Goal: Contribute content: Contribute content

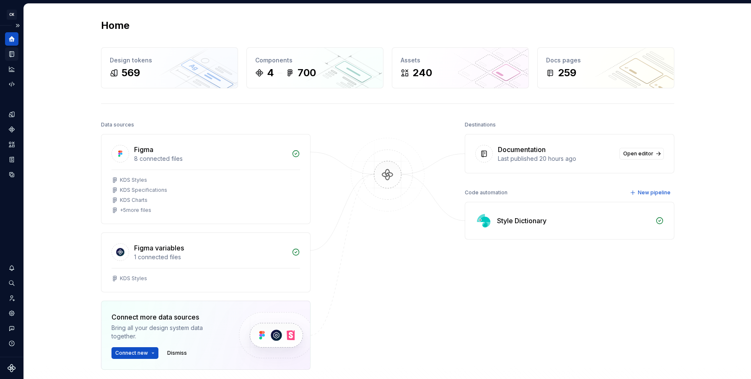
click at [13, 55] on icon "Documentation" at bounding box center [12, 54] width 3 height 5
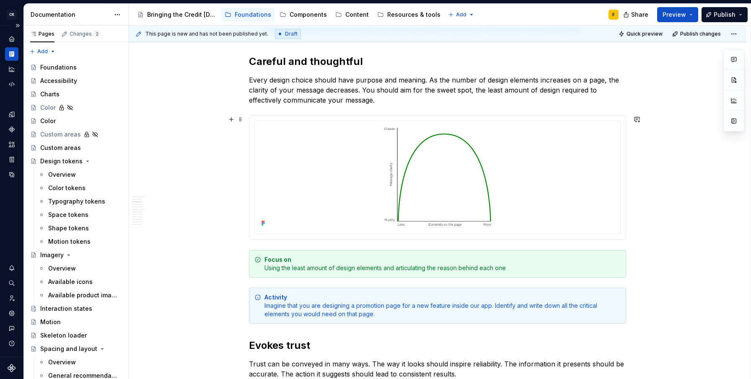
scroll to position [115, 0]
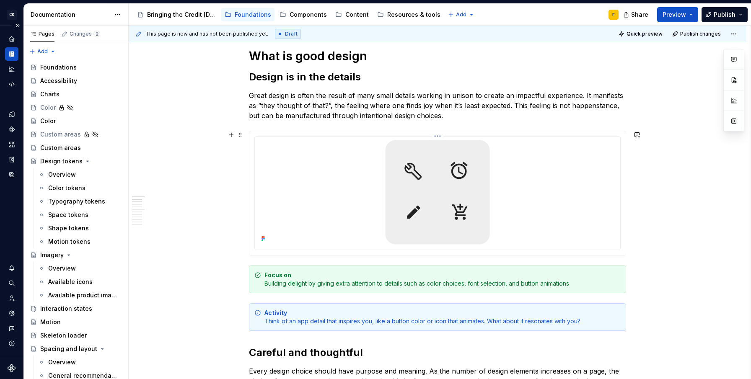
click at [437, 136] on html "CK [DATE] Design System F Design system data Documentation Accessibility guide …" at bounding box center [375, 189] width 751 height 379
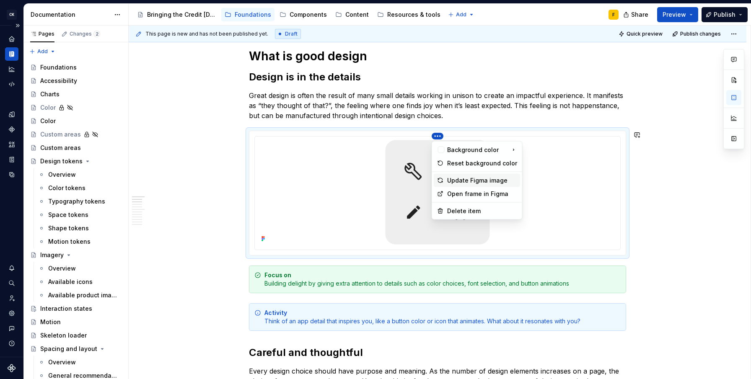
click at [449, 180] on div "Update Figma image" at bounding box center [482, 180] width 70 height 8
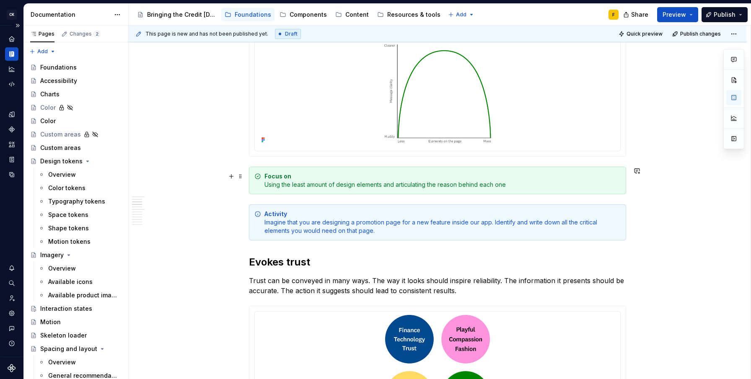
scroll to position [378, 0]
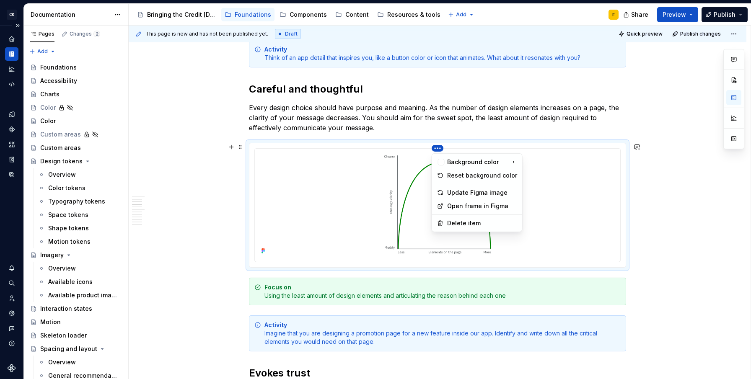
click at [437, 150] on html "CK [DATE] Design System F Design system data Documentation Accessibility guide …" at bounding box center [375, 189] width 751 height 379
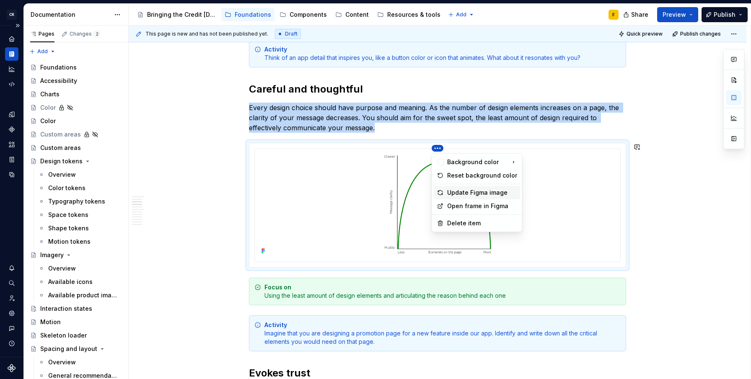
click at [446, 195] on div "Update Figma image" at bounding box center [477, 192] width 87 height 13
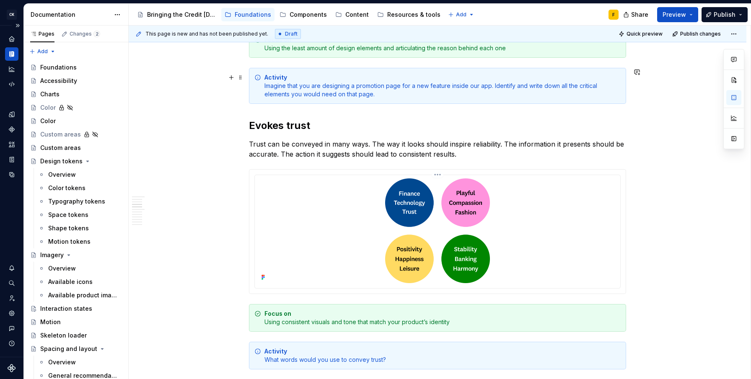
scroll to position [668, 0]
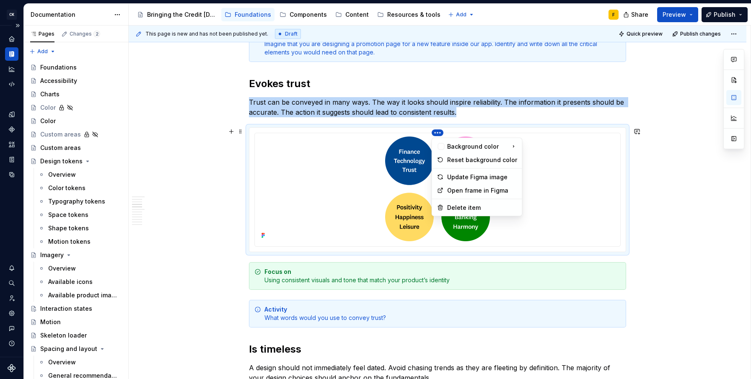
click at [436, 131] on html "CK [DATE] Design System F Design system data Documentation Accessibility guide …" at bounding box center [375, 189] width 751 height 379
click at [454, 176] on div "Update Figma image" at bounding box center [482, 177] width 70 height 8
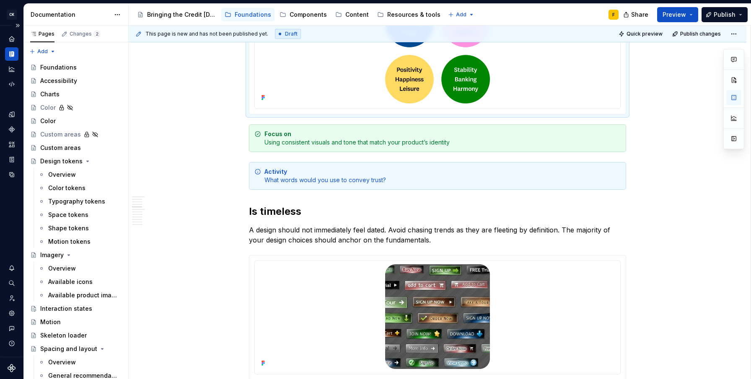
scroll to position [883, 0]
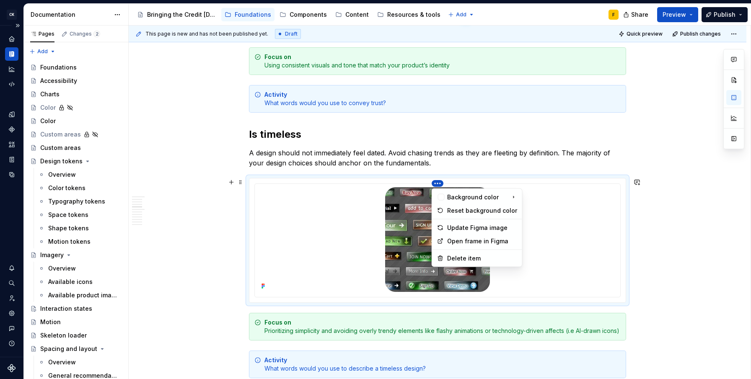
click at [436, 182] on html "CK [DATE] Design System F Design system data Documentation Accessibility guide …" at bounding box center [375, 189] width 751 height 379
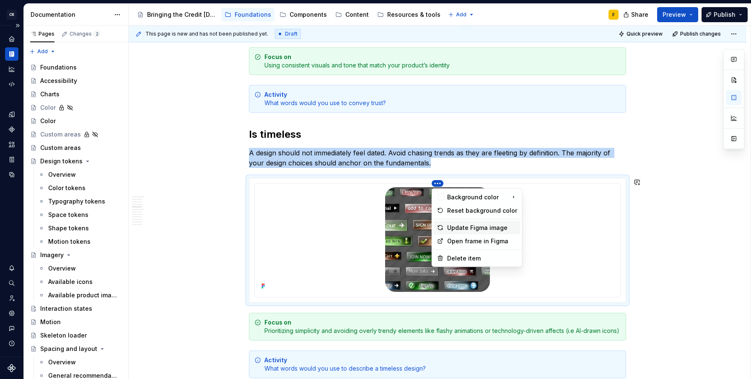
click at [452, 231] on div "Update Figma image" at bounding box center [482, 228] width 70 height 8
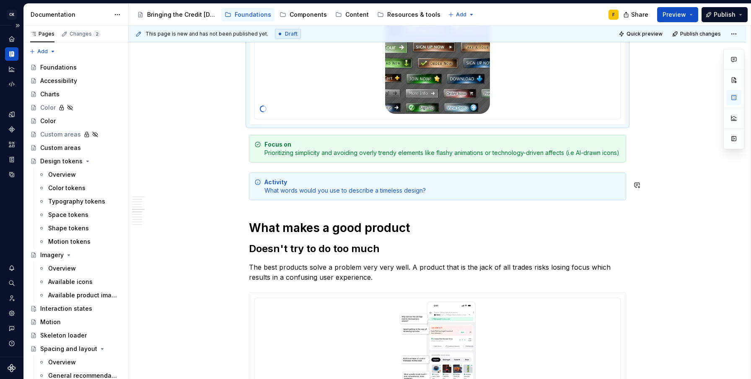
scroll to position [1175, 0]
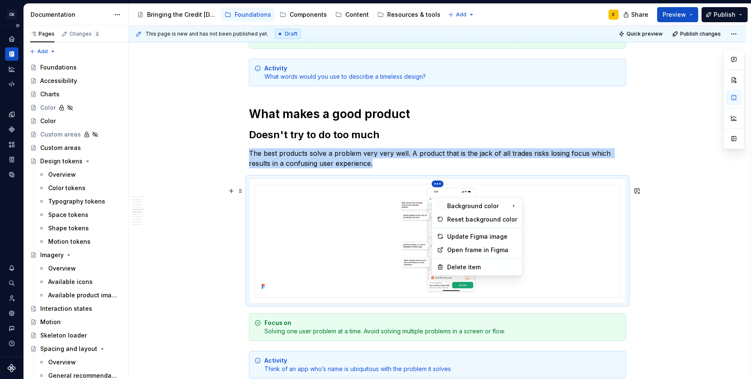
click at [436, 193] on html "CK [DATE] Design System F Design system data Documentation Accessibility guide …" at bounding box center [375, 189] width 751 height 379
click at [457, 219] on div "Reset background color" at bounding box center [482, 219] width 70 height 8
click at [437, 189] on html "CK [DATE] Design System F Design system data Documentation Accessibility guide …" at bounding box center [375, 189] width 751 height 379
click at [456, 237] on div "Update Figma image" at bounding box center [482, 236] width 70 height 8
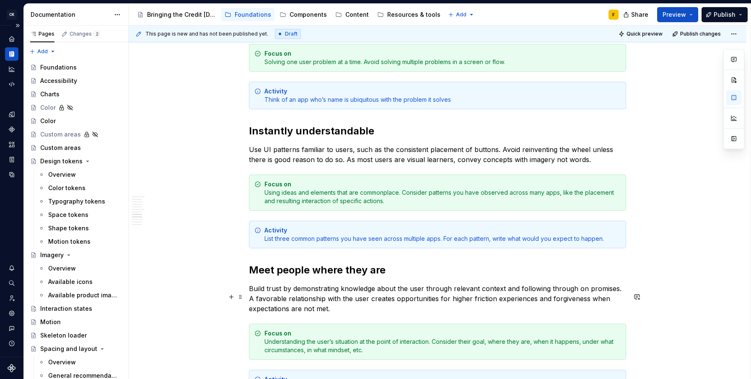
scroll to position [1280, 0]
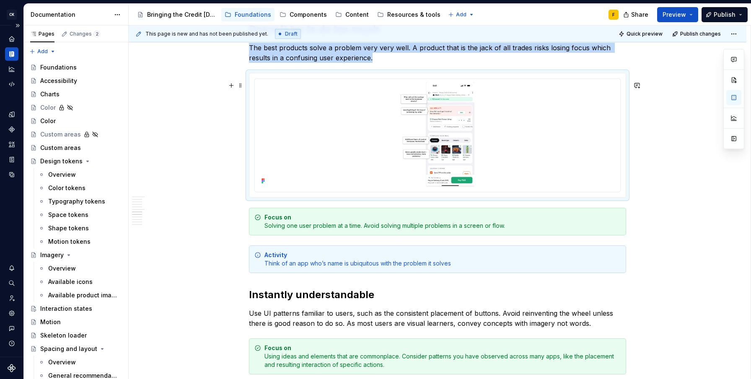
click at [290, 82] on div at bounding box center [437, 135] width 376 height 124
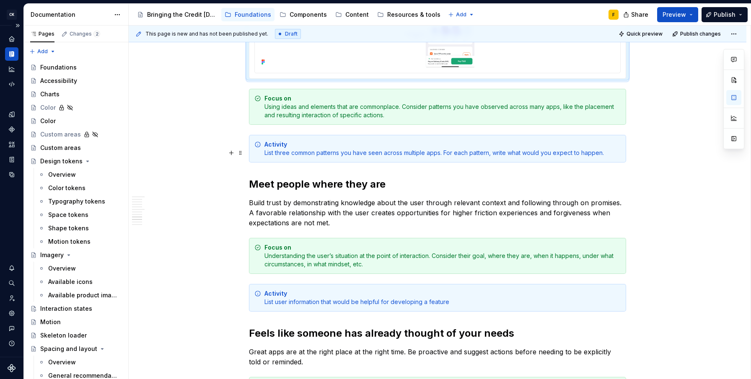
scroll to position [1516, 0]
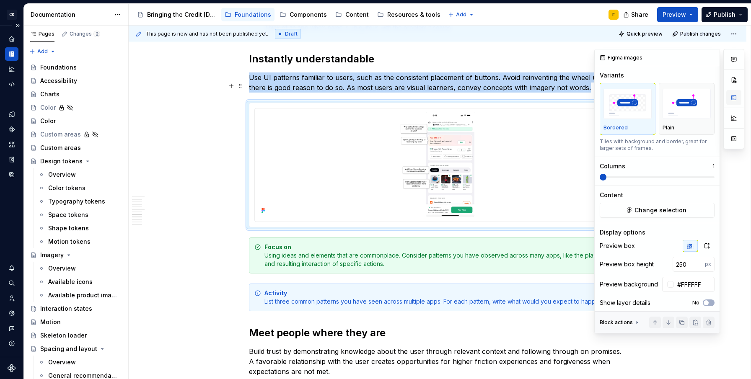
click at [735, 100] on button "button" at bounding box center [733, 97] width 15 height 15
click at [668, 213] on span "Change selection" at bounding box center [660, 210] width 52 height 8
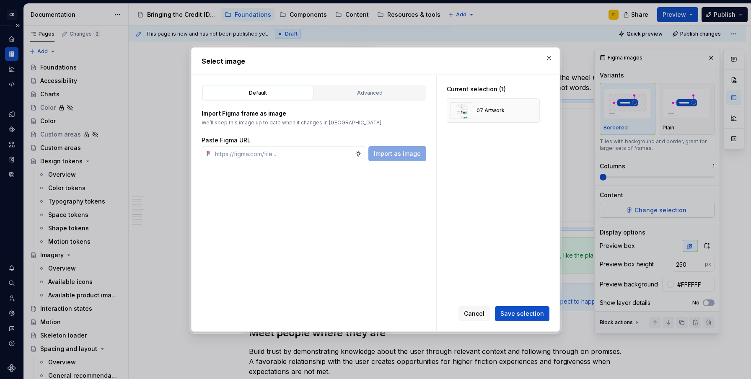
type textarea "*"
click at [528, 108] on button "button" at bounding box center [530, 111] width 12 height 12
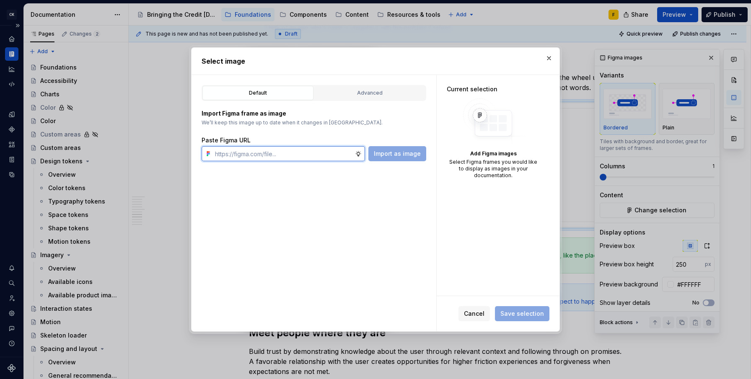
click at [282, 156] on input "text" at bounding box center [283, 153] width 143 height 15
paste input "[URL][DOMAIN_NAME]"
type input "[URL][DOMAIN_NAME][DOMAIN_NAME]"
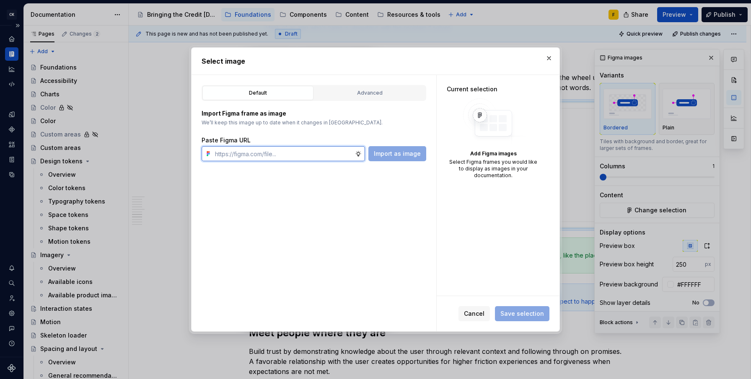
paste input "[URL][DOMAIN_NAME]"
type input "[URL][DOMAIN_NAME]"
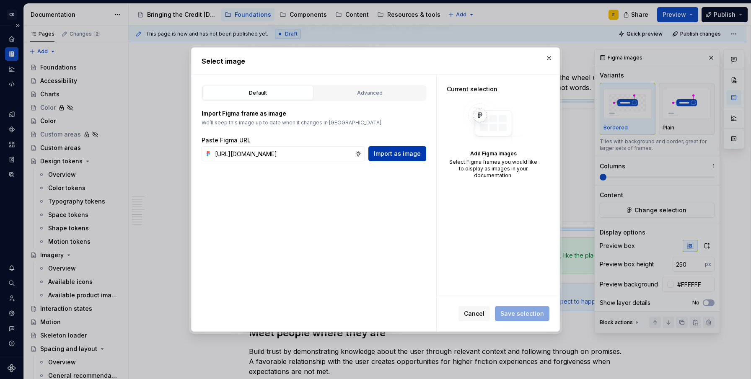
scroll to position [0, 0]
click at [400, 154] on span "Import as image" at bounding box center [397, 154] width 47 height 8
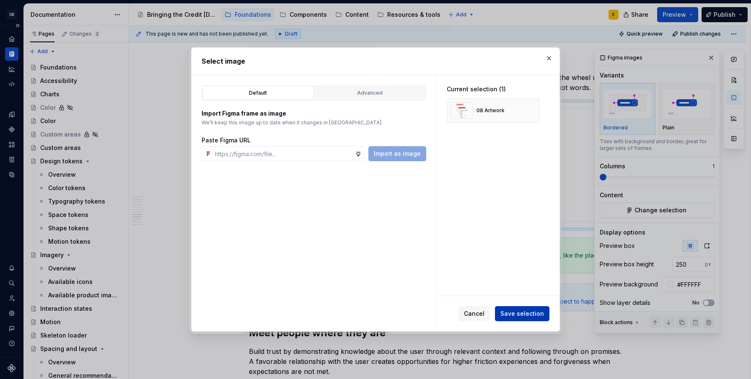
click at [522, 312] on span "Save selection" at bounding box center [522, 314] width 44 height 8
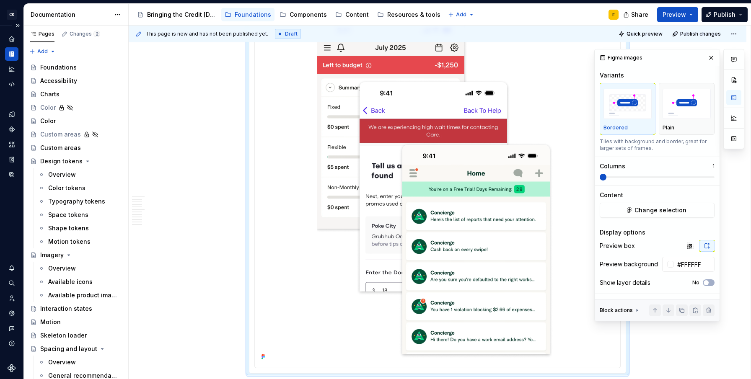
scroll to position [1679, 0]
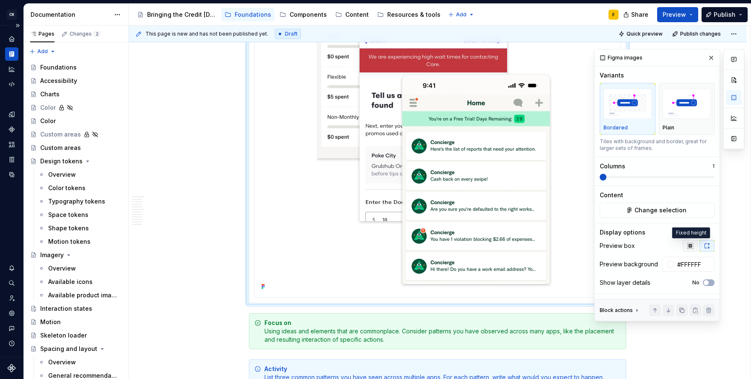
click at [690, 245] on icon "button" at bounding box center [690, 246] width 7 height 7
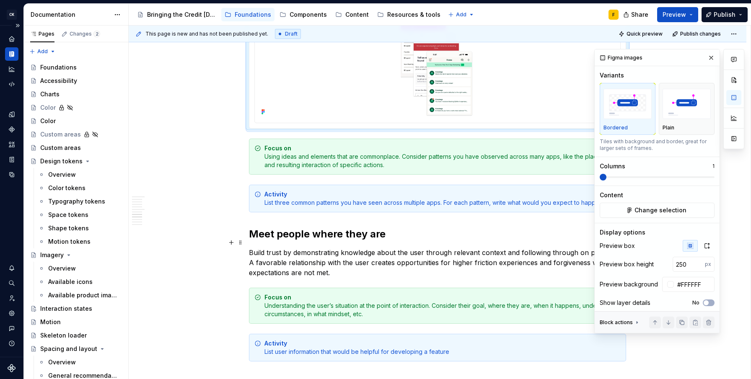
scroll to position [1540, 0]
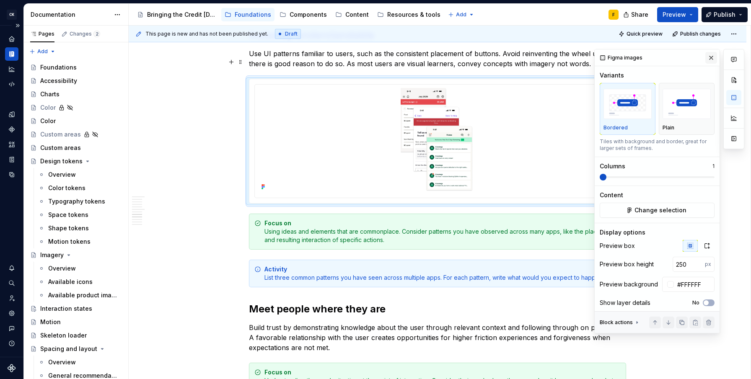
click at [708, 59] on button "button" at bounding box center [711, 58] width 12 height 12
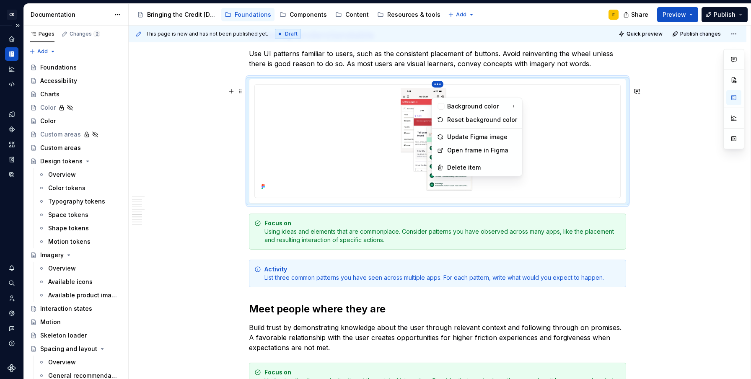
click at [438, 93] on html "CK [DATE] Design System F Design system data Documentation Accessibility guide …" at bounding box center [375, 189] width 751 height 379
click at [454, 140] on div "Update Figma image" at bounding box center [482, 137] width 70 height 8
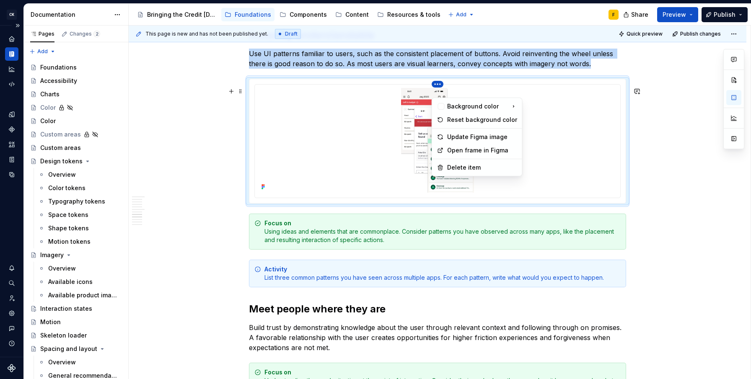
click at [436, 94] on html "CK [DATE] Design System F Design system data Documentation Accessibility guide …" at bounding box center [375, 189] width 751 height 379
click at [455, 139] on div "Update Figma image" at bounding box center [482, 137] width 70 height 8
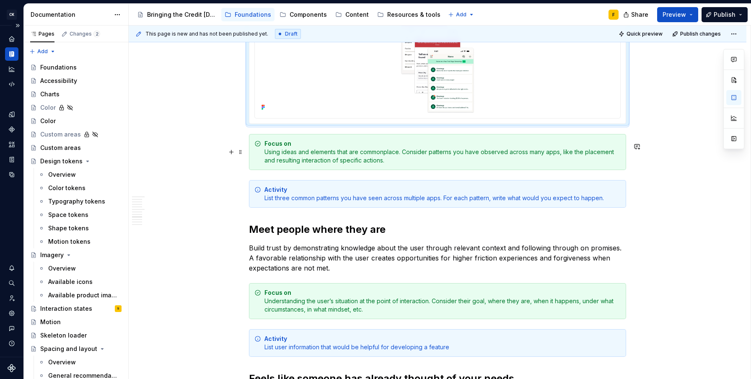
scroll to position [1550, 0]
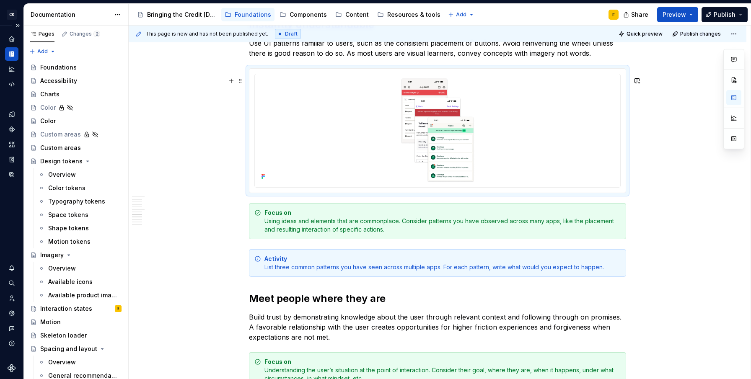
click at [624, 183] on div at bounding box center [437, 131] width 376 height 124
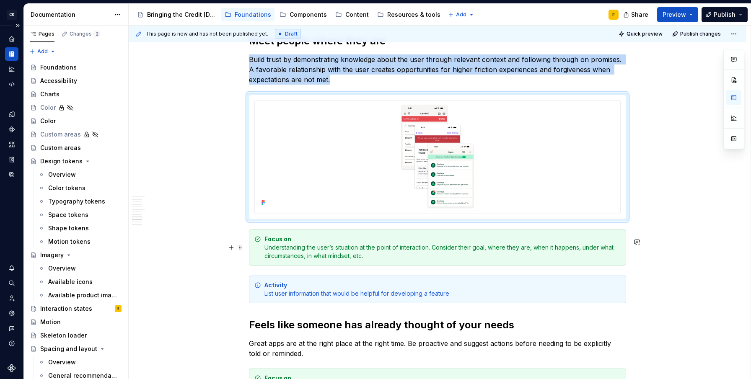
scroll to position [1798, 0]
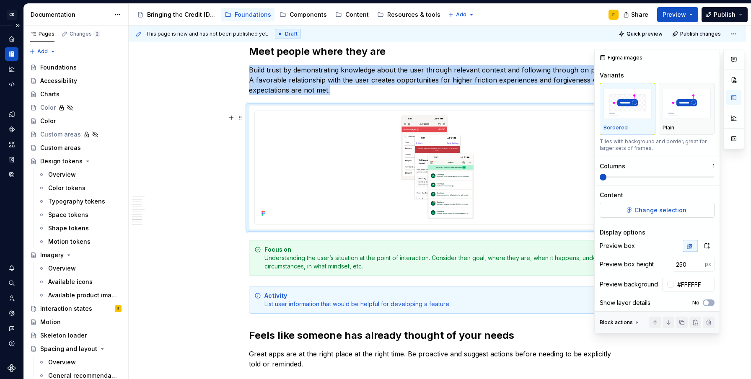
click at [652, 208] on span "Change selection" at bounding box center [660, 210] width 52 height 8
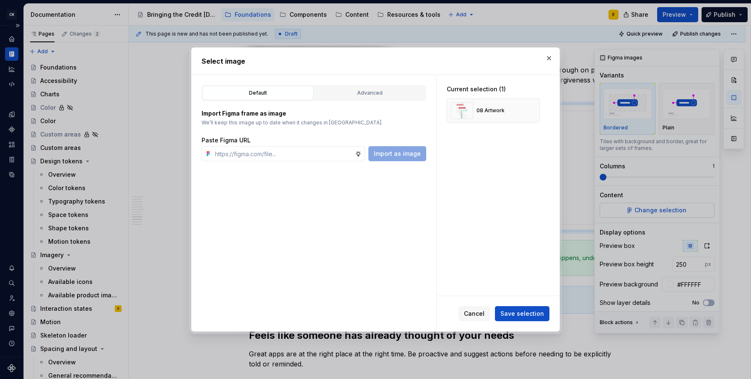
type textarea "*"
type input "[URL][DOMAIN_NAME]"
click at [535, 111] on button "button" at bounding box center [530, 111] width 12 height 12
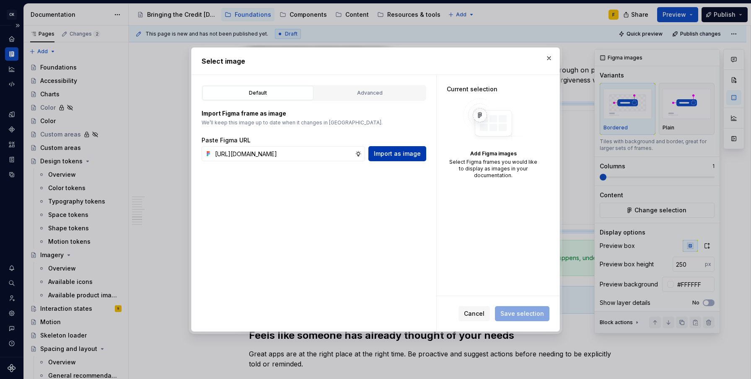
click at [391, 152] on span "Import as image" at bounding box center [397, 154] width 47 height 8
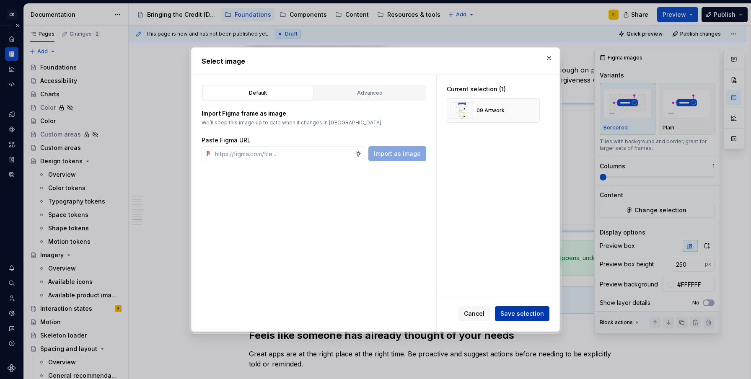
click at [517, 309] on button "Save selection" at bounding box center [522, 313] width 54 height 15
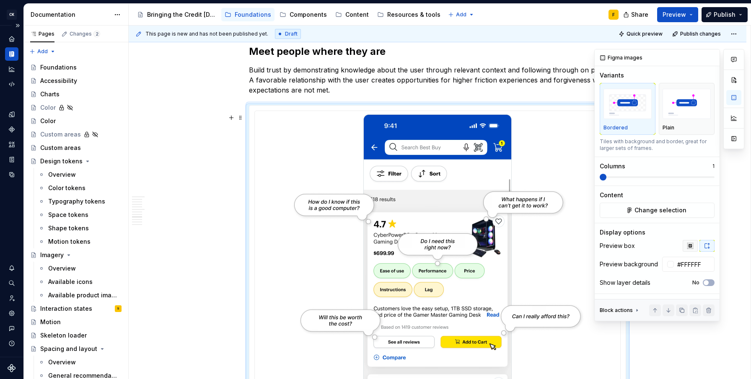
click at [692, 245] on icon "button" at bounding box center [690, 246] width 7 height 7
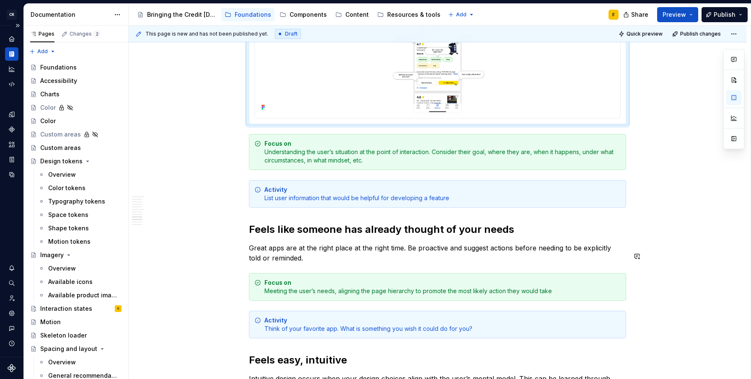
scroll to position [1796, 0]
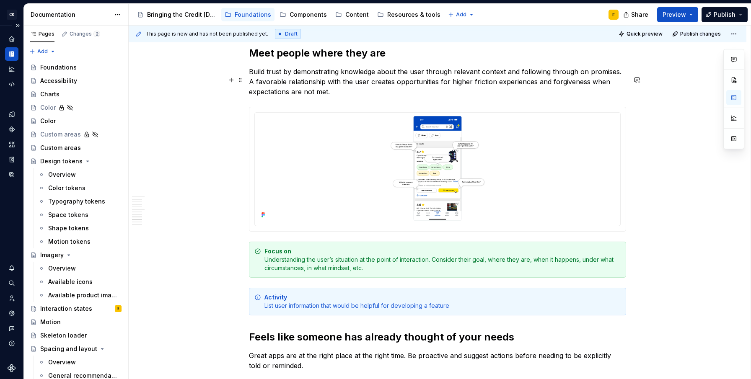
click at [518, 97] on p "Build trust by demonstrating knowledge about the user through relevant context …" at bounding box center [437, 82] width 377 height 30
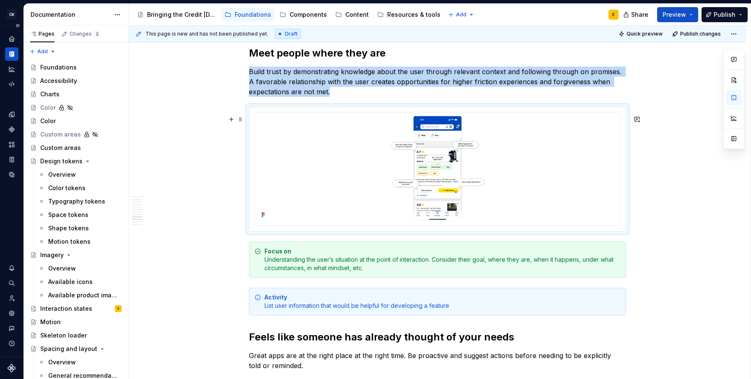
click at [518, 118] on div at bounding box center [437, 169] width 376 height 124
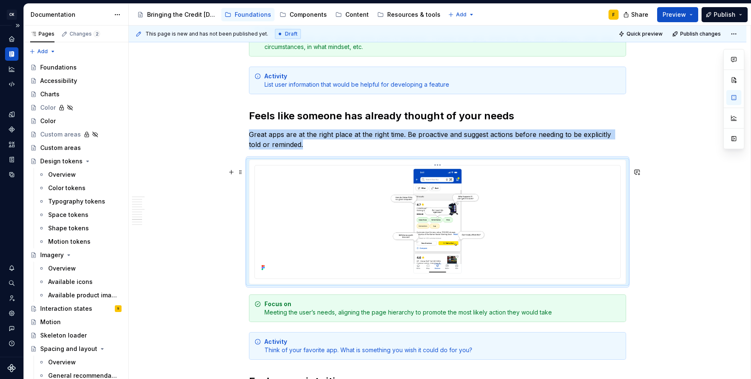
scroll to position [2009, 0]
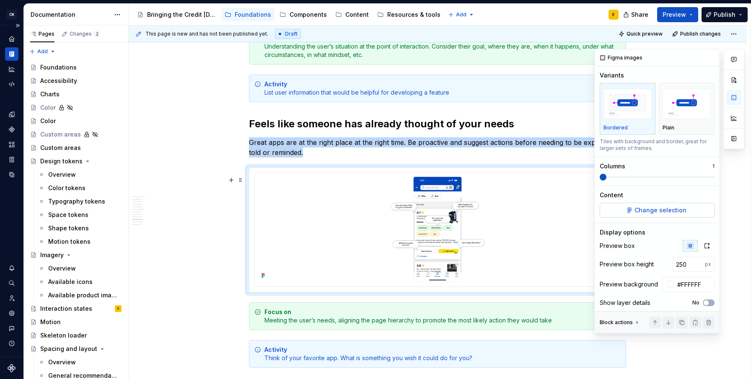
click at [655, 211] on span "Change selection" at bounding box center [660, 210] width 52 height 8
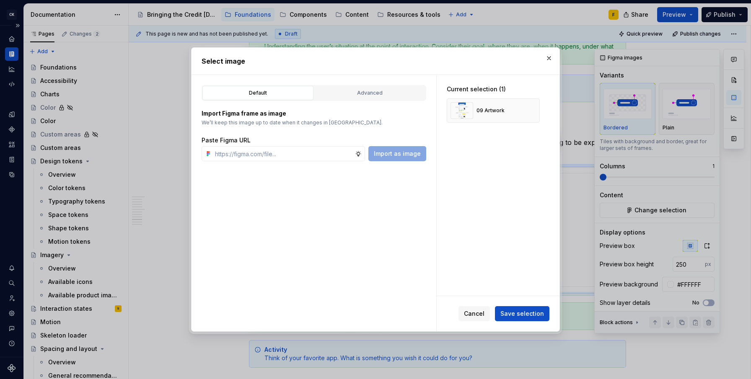
type textarea "*"
click at [532, 112] on button "button" at bounding box center [530, 111] width 12 height 12
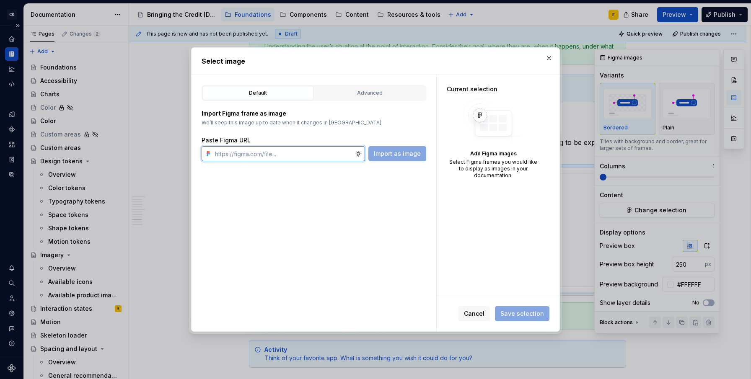
click at [283, 155] on input "text" at bounding box center [283, 153] width 143 height 15
paste input "[URL][DOMAIN_NAME]"
type input "[URL][DOMAIN_NAME]"
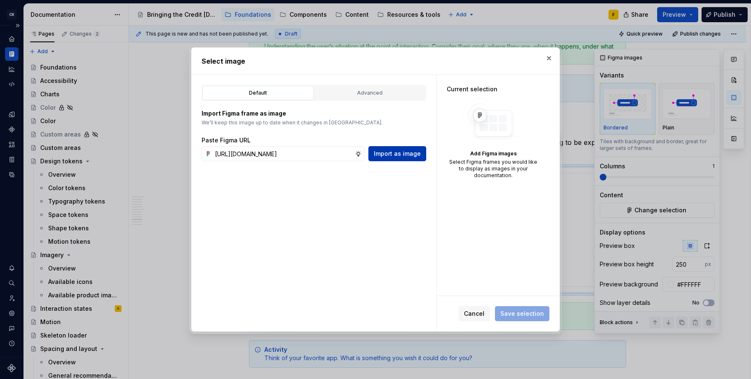
scroll to position [0, 0]
click at [394, 151] on span "Import as image" at bounding box center [397, 154] width 47 height 8
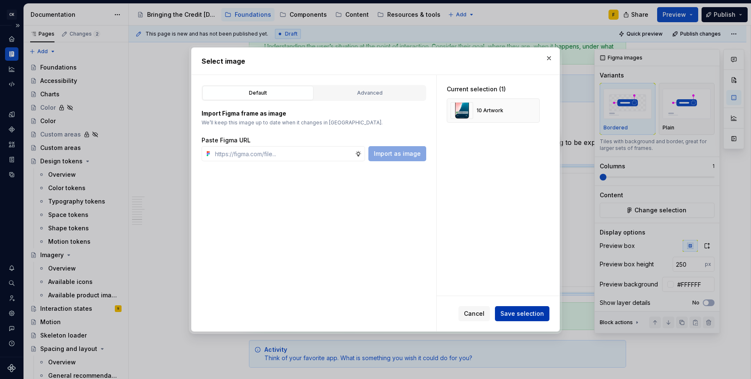
click at [531, 315] on span "Save selection" at bounding box center [522, 314] width 44 height 8
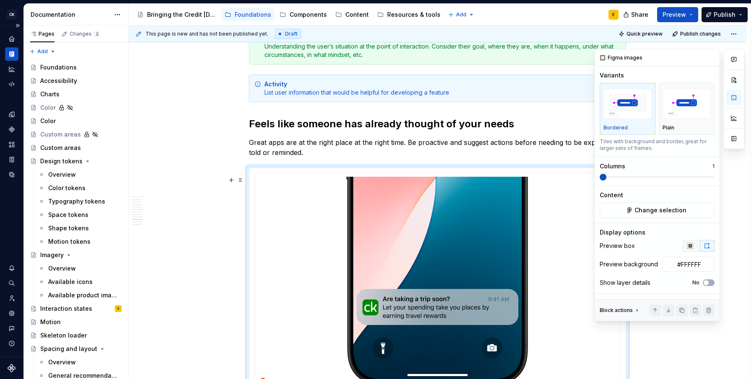
click at [690, 245] on icon "button" at bounding box center [689, 245] width 5 height 5
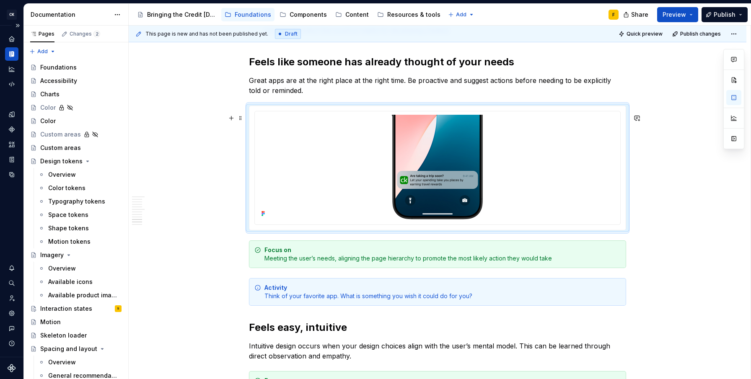
scroll to position [2057, 0]
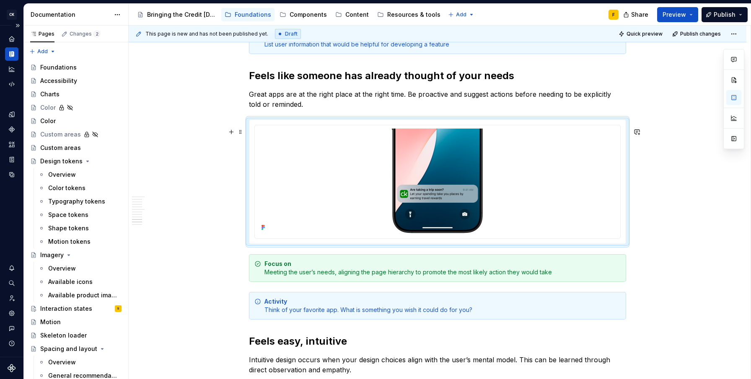
click at [290, 127] on div at bounding box center [437, 181] width 377 height 125
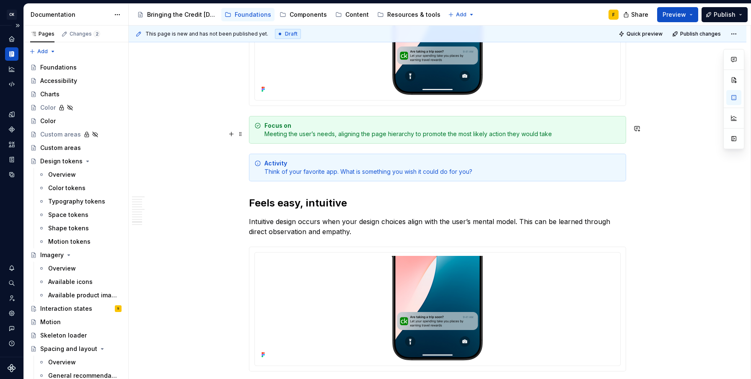
scroll to position [2304, 0]
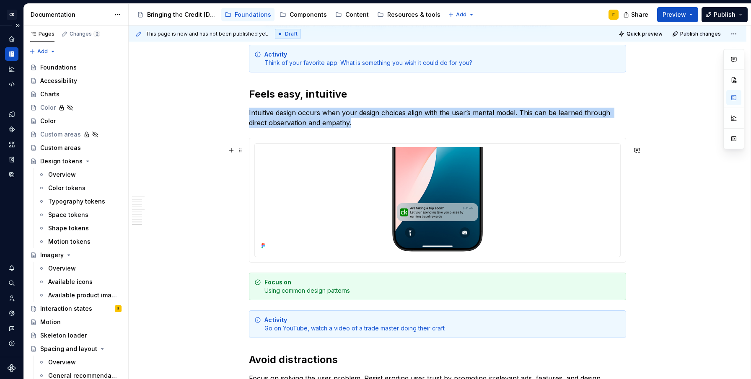
click at [565, 151] on div at bounding box center [437, 200] width 376 height 124
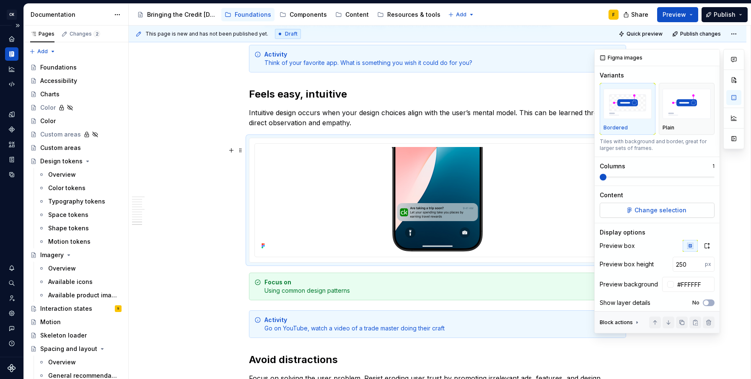
click at [664, 209] on span "Change selection" at bounding box center [660, 210] width 52 height 8
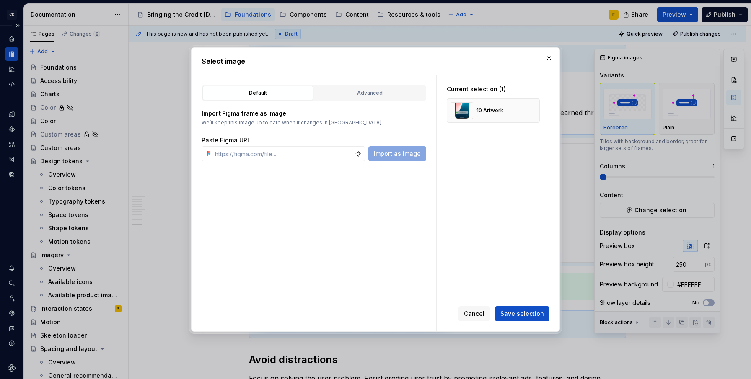
type textarea "*"
click at [530, 111] on button "button" at bounding box center [530, 111] width 12 height 12
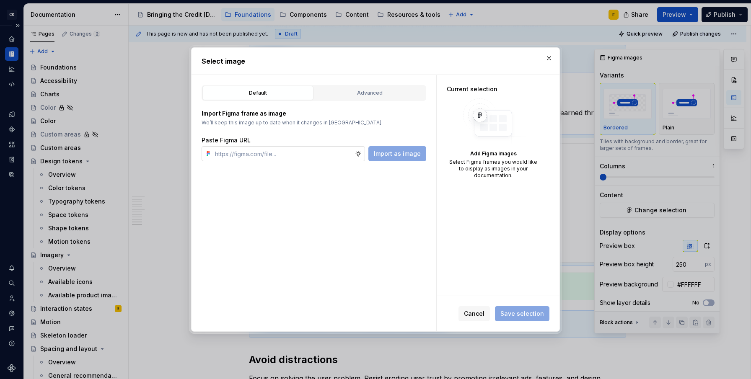
click at [317, 151] on input "text" at bounding box center [283, 153] width 143 height 15
paste input "[URL][DOMAIN_NAME]"
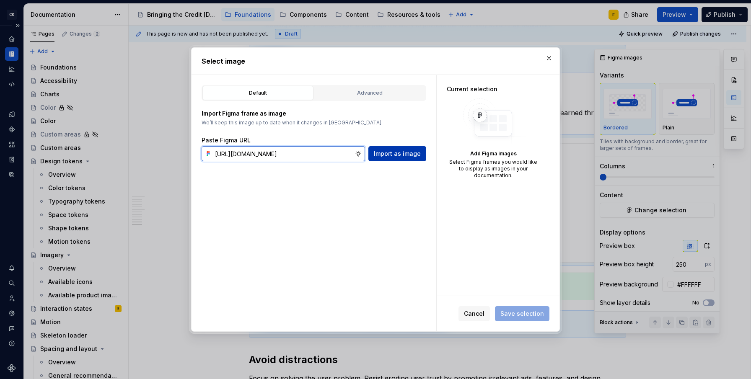
type input "[URL][DOMAIN_NAME]"
click at [401, 153] on span "Import as image" at bounding box center [397, 154] width 47 height 8
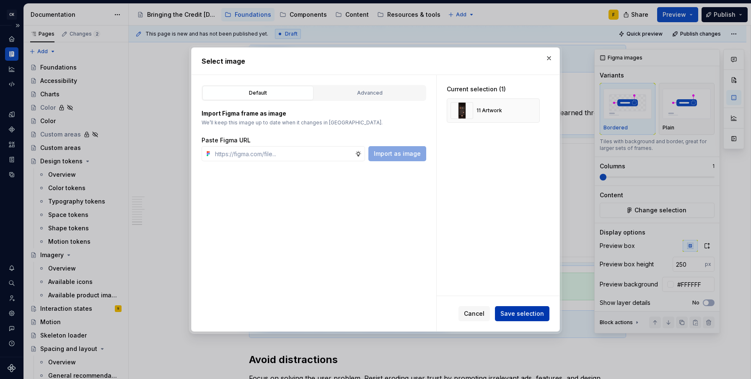
click at [519, 315] on span "Save selection" at bounding box center [522, 314] width 44 height 8
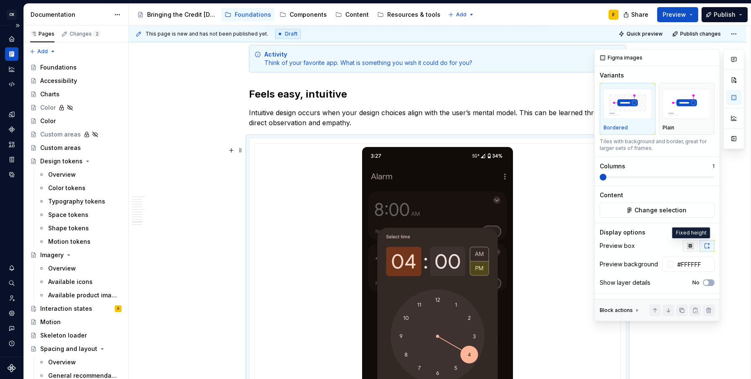
click at [689, 248] on icon "button" at bounding box center [690, 246] width 7 height 7
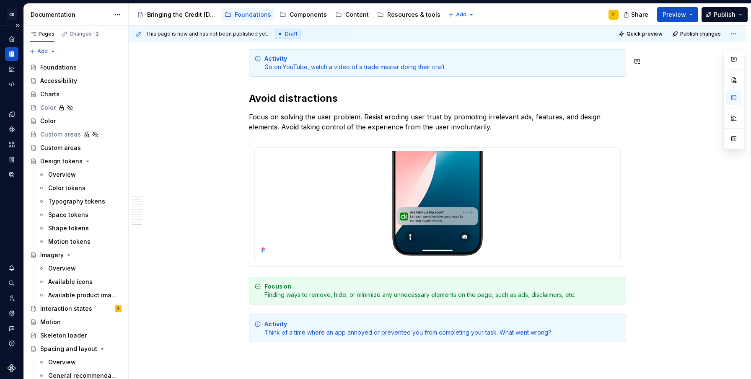
scroll to position [2610, 0]
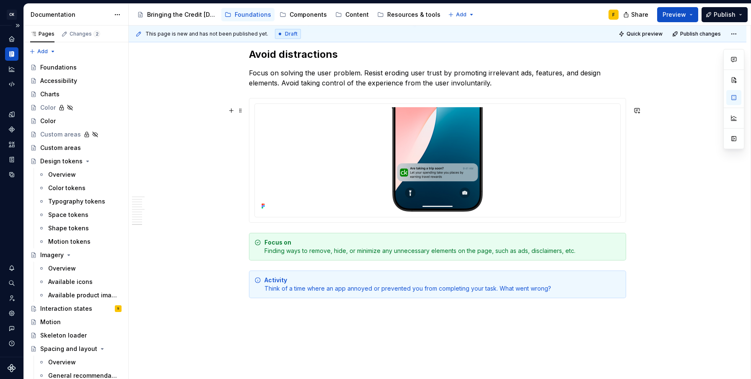
click at [489, 109] on div at bounding box center [437, 160] width 376 height 124
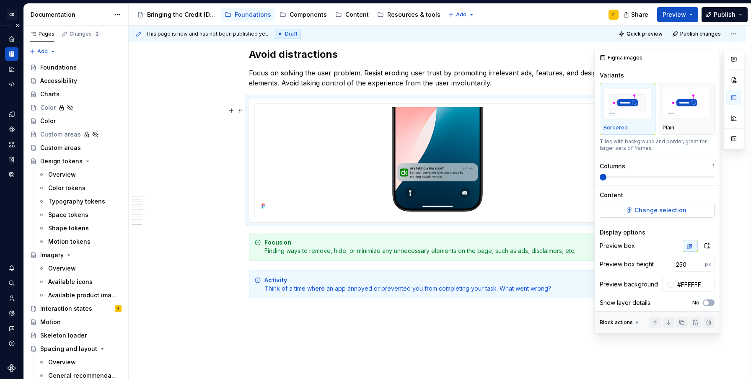
click at [661, 210] on span "Change selection" at bounding box center [660, 210] width 52 height 8
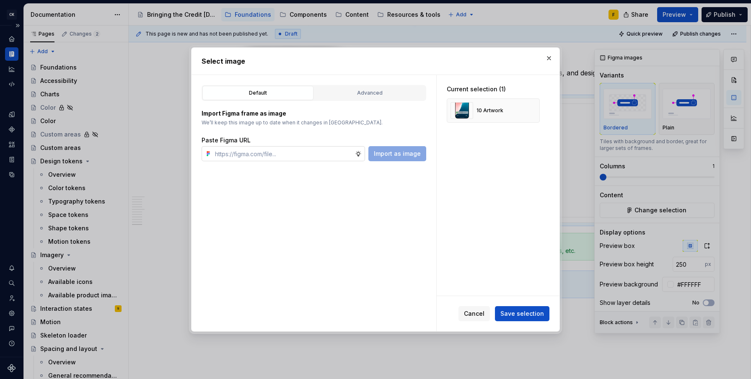
type textarea "*"
click at [532, 111] on button "button" at bounding box center [530, 111] width 12 height 12
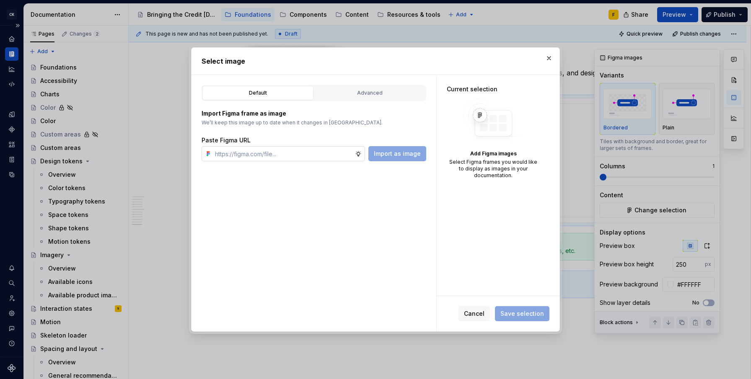
click at [280, 158] on input "text" at bounding box center [283, 153] width 143 height 15
paste input "[URL][DOMAIN_NAME]"
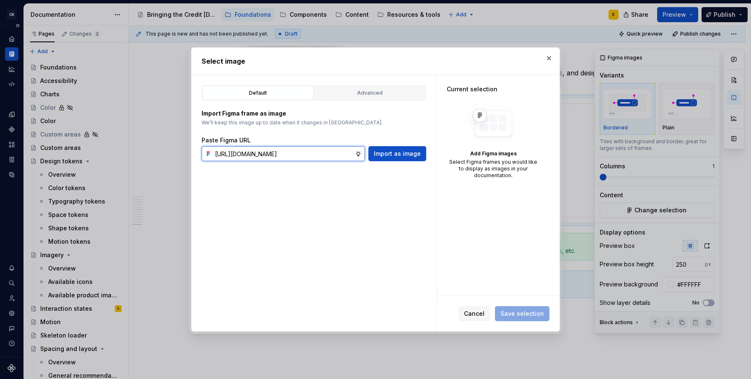
scroll to position [0, 202]
type input "[URL][DOMAIN_NAME]"
click at [388, 153] on span "Import as image" at bounding box center [397, 154] width 47 height 8
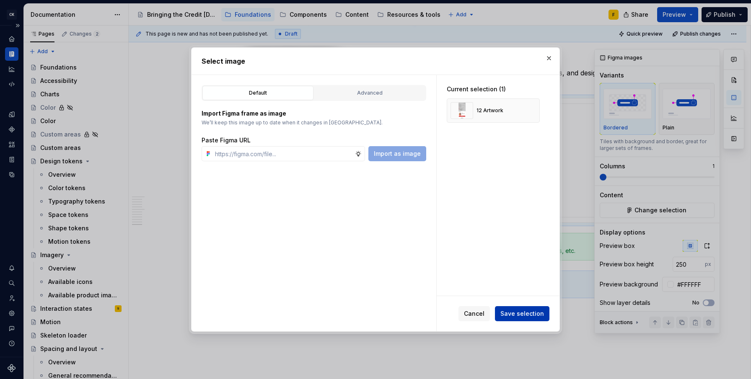
click at [509, 311] on span "Save selection" at bounding box center [522, 314] width 44 height 8
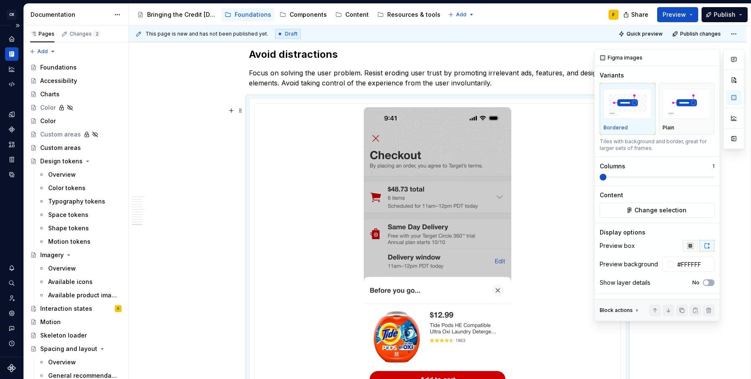
click at [691, 246] on icon "button" at bounding box center [690, 246] width 7 height 7
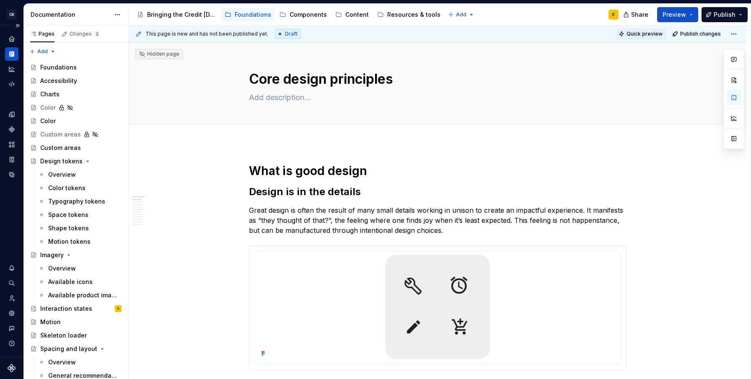
click at [650, 35] on span "Quick preview" at bounding box center [644, 34] width 36 height 7
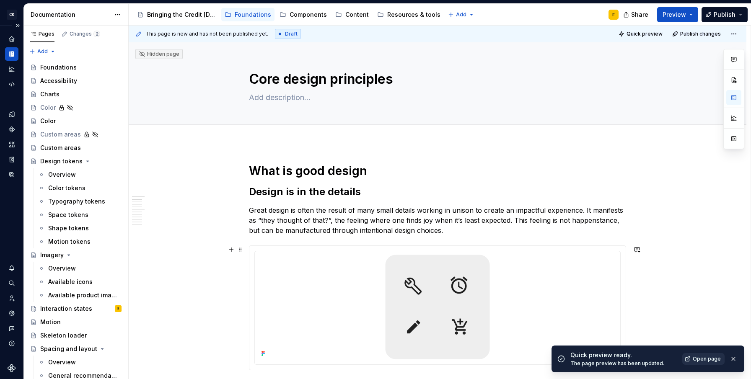
click at [701, 362] on span "Open page" at bounding box center [706, 359] width 28 height 7
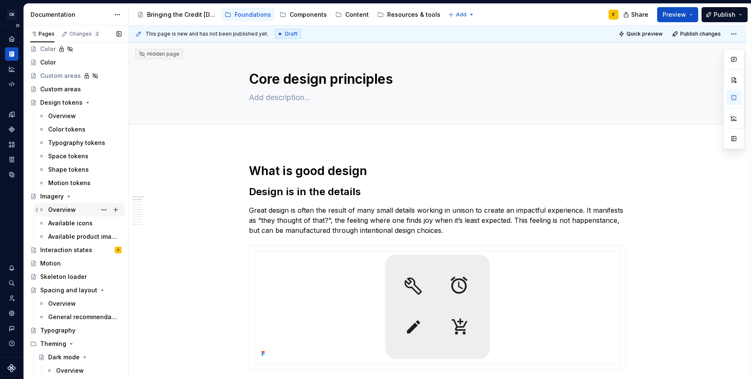
scroll to position [95, 0]
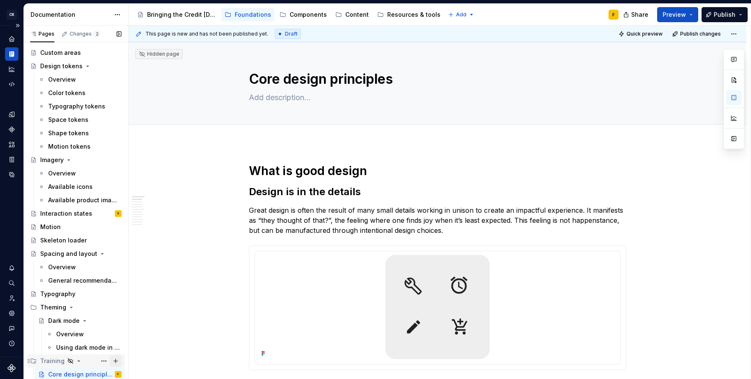
click at [112, 361] on button "Page tree" at bounding box center [116, 361] width 12 height 12
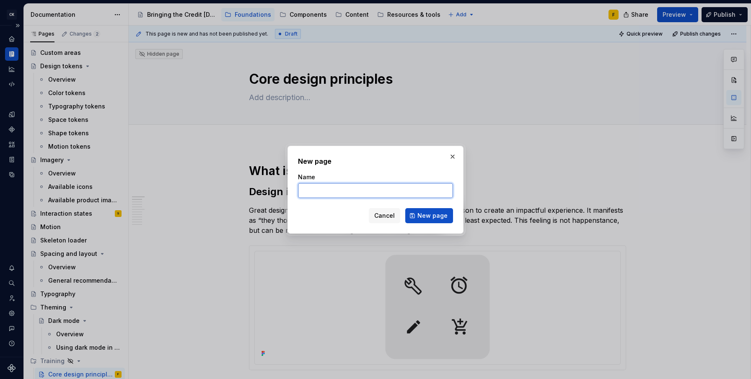
type textarea "*"
type input "Everything you need to know"
click at [434, 215] on span "New page" at bounding box center [432, 216] width 30 height 8
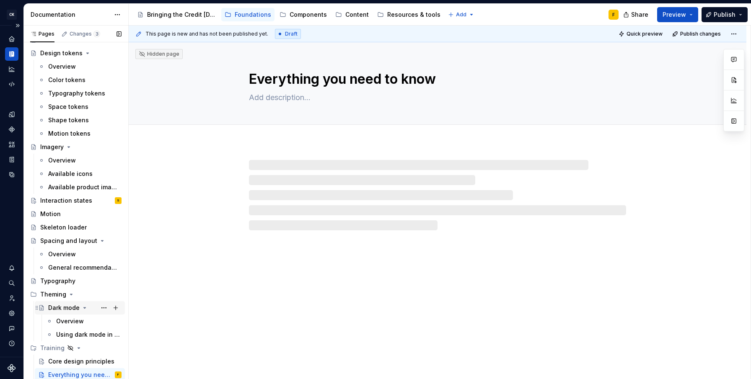
scroll to position [108, 0]
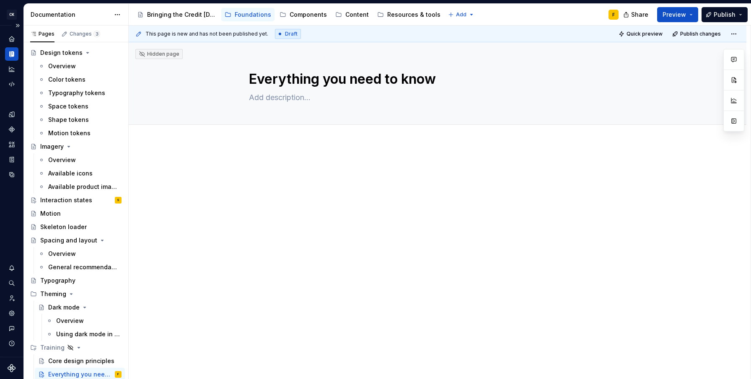
click at [371, 151] on div at bounding box center [437, 231] width 617 height 176
click at [269, 134] on span "Add tab" at bounding box center [269, 134] width 20 height 7
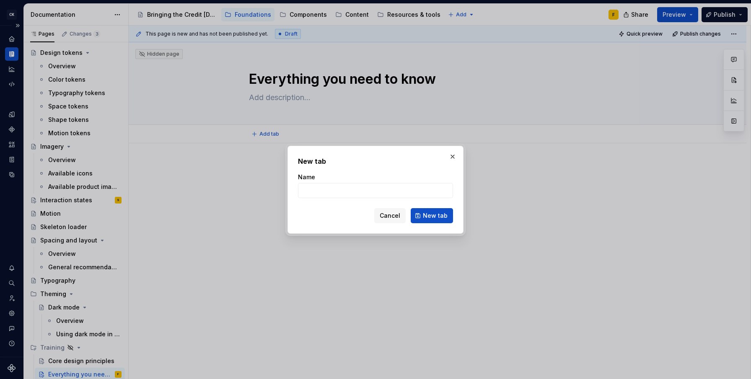
type textarea "*"
type input "Color"
click button "New tab" at bounding box center [432, 215] width 42 height 15
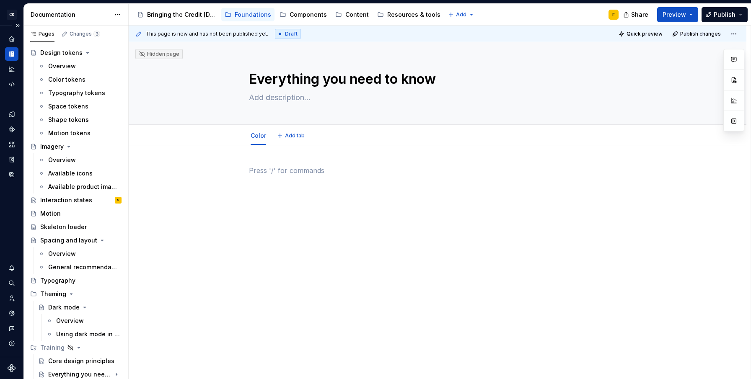
click at [309, 191] on div at bounding box center [437, 181] width 377 height 32
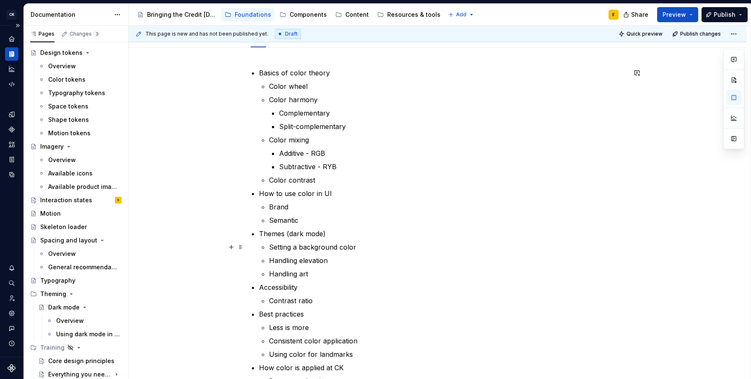
scroll to position [83, 0]
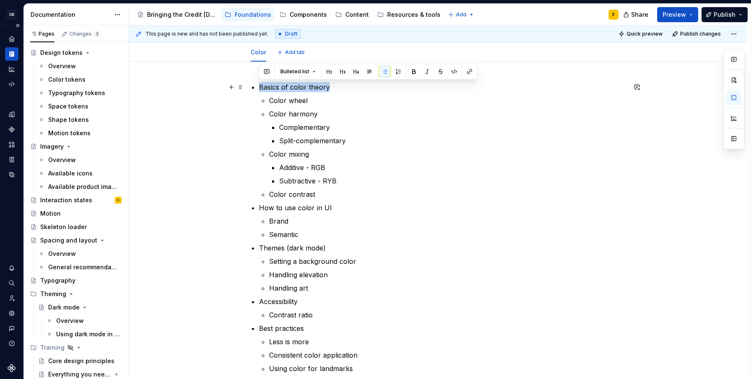
drag, startPoint x: 329, startPoint y: 87, endPoint x: 256, endPoint y: 86, distance: 72.5
click at [256, 86] on div "Basics of color theory Color wheel Color harmony Complementary Split-complement…" at bounding box center [437, 254] width 377 height 345
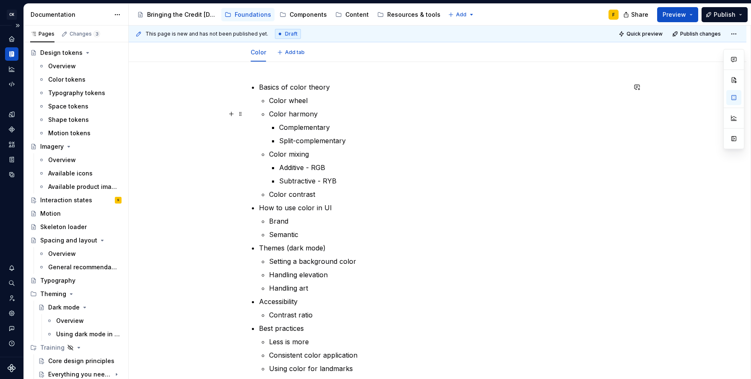
click at [350, 120] on li "Color harmony Complementary Split-complementary" at bounding box center [447, 127] width 357 height 37
click at [314, 89] on p "Basics of color theory" at bounding box center [442, 87] width 367 height 10
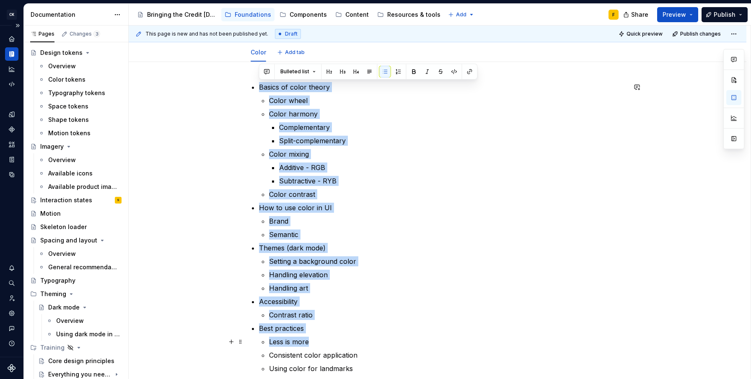
scroll to position [255, 0]
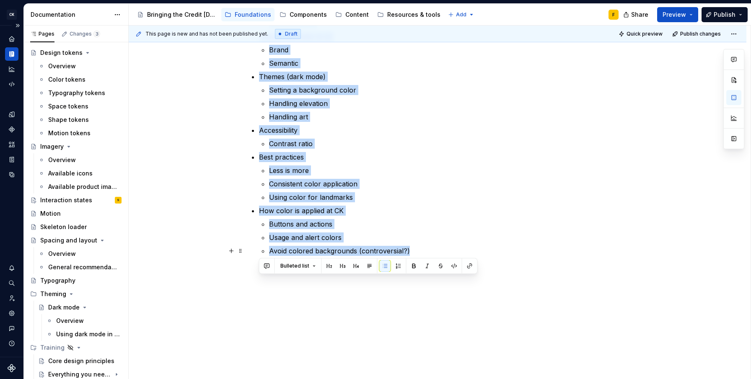
drag, startPoint x: 259, startPoint y: 88, endPoint x: 413, endPoint y: 248, distance: 221.6
click at [413, 248] on ul "Basics of color theory Color wheel Color harmony Complementary Split-complement…" at bounding box center [442, 83] width 367 height 345
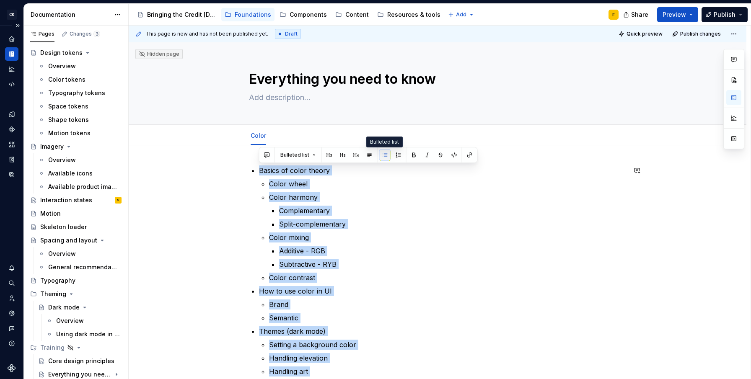
click at [380, 153] on button "button" at bounding box center [385, 155] width 12 height 12
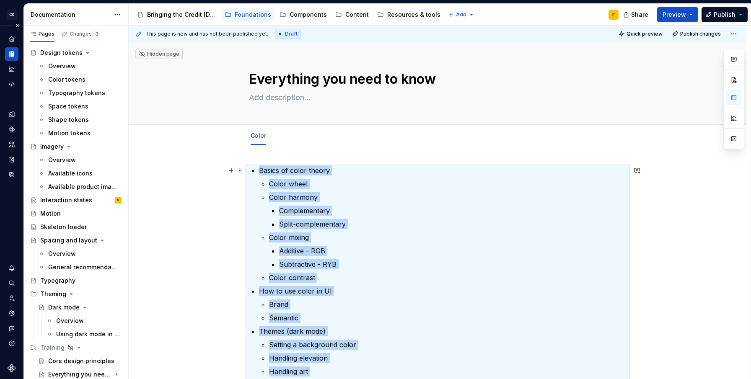
click at [452, 170] on p "Basics of color theory" at bounding box center [442, 170] width 367 height 10
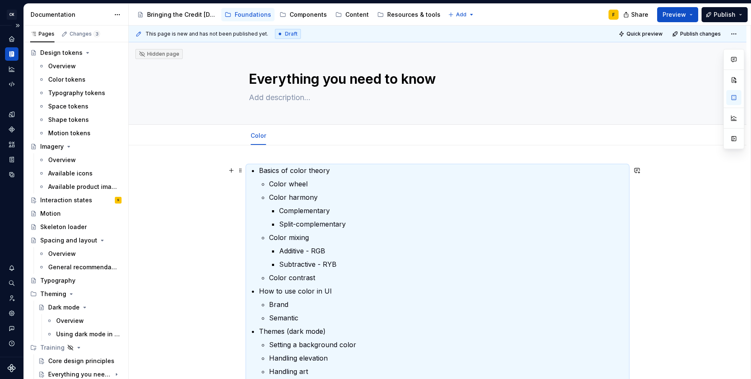
click at [326, 171] on p "Basics of color theory" at bounding box center [442, 170] width 367 height 10
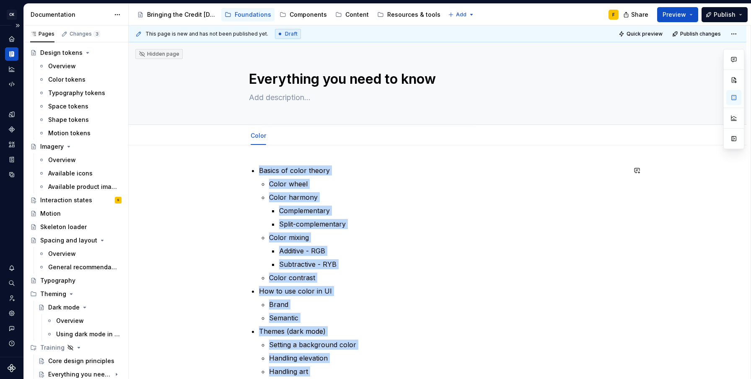
scroll to position [255, 0]
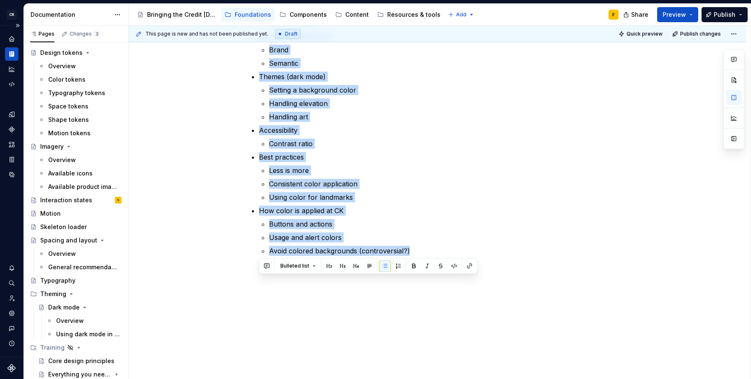
drag, startPoint x: 260, startPoint y: 170, endPoint x: 429, endPoint y: 272, distance: 197.7
click at [429, 272] on div "Basics of color theory Color wheel Color harmony Complementary Split-complement…" at bounding box center [437, 135] width 617 height 489
click at [299, 267] on span "Bulleted list" at bounding box center [294, 266] width 29 height 7
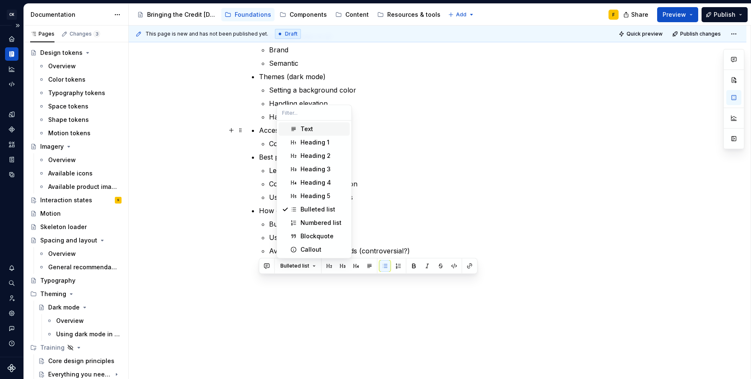
click at [309, 132] on div "Text" at bounding box center [306, 129] width 13 height 8
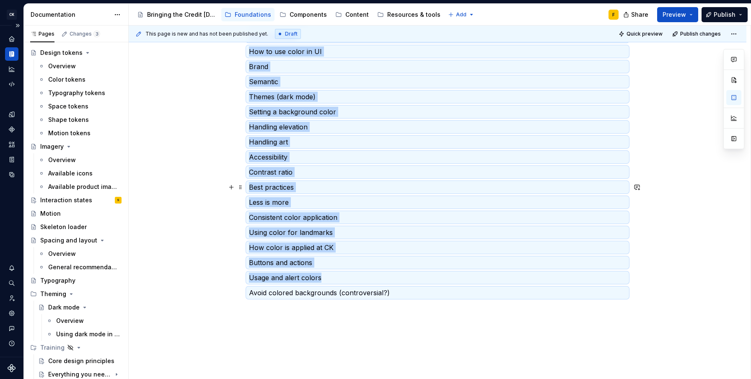
click at [331, 185] on p "Best practices" at bounding box center [437, 187] width 377 height 10
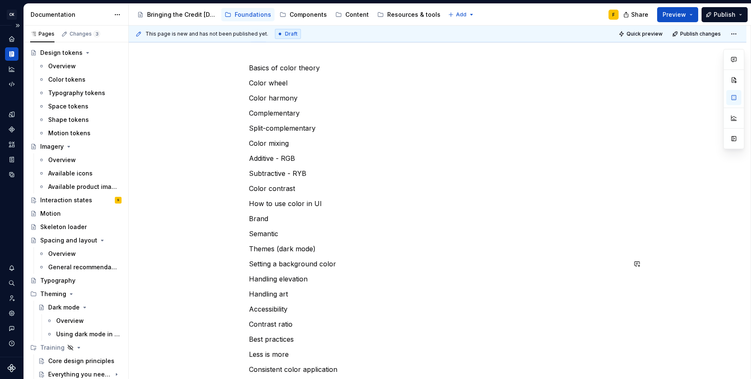
scroll to position [39, 0]
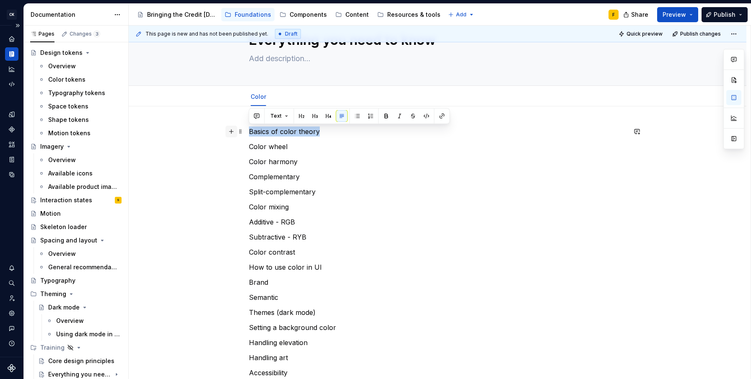
drag, startPoint x: 322, startPoint y: 129, endPoint x: 230, endPoint y: 132, distance: 92.2
click at [249, 132] on div "Basics of color theory Color wheel Color harmony Complementary Split-complement…" at bounding box center [437, 325] width 377 height 397
click at [286, 116] on button "Text" at bounding box center [279, 116] width 26 height 12
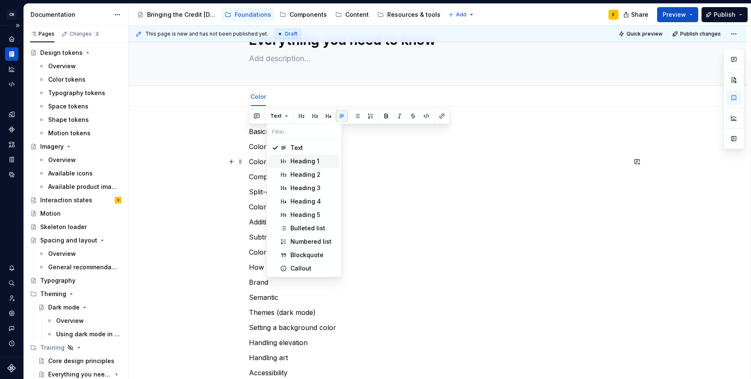
click at [295, 163] on div "Heading 1" at bounding box center [304, 161] width 29 height 8
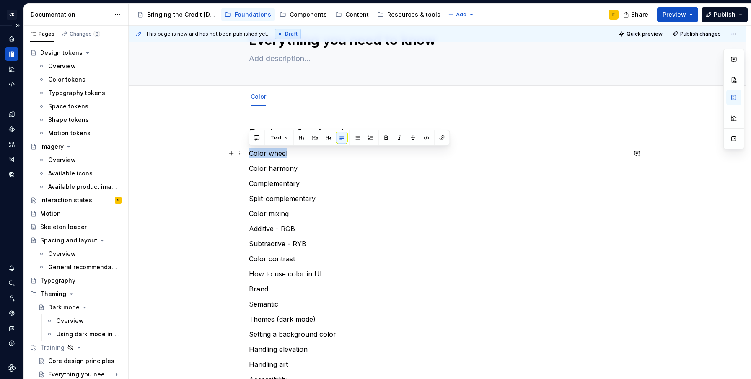
drag, startPoint x: 288, startPoint y: 152, endPoint x: 247, endPoint y: 155, distance: 40.7
click at [247, 155] on div "Basics of color theory Color wheel Color harmony Complementary Split-complement…" at bounding box center [437, 375] width 617 height 538
click at [301, 136] on button "button" at bounding box center [302, 138] width 12 height 12
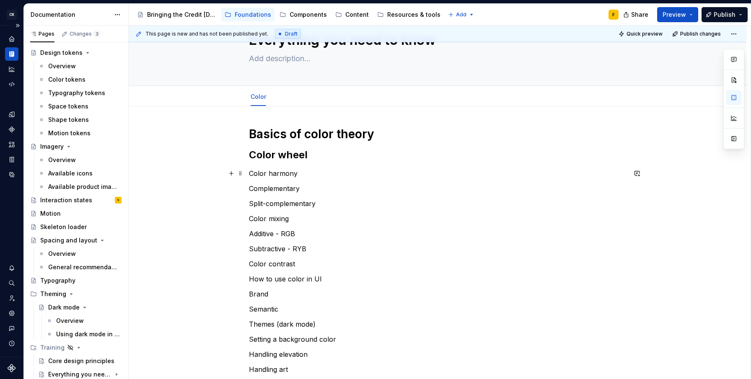
click at [300, 173] on p "Color harmony" at bounding box center [437, 173] width 377 height 10
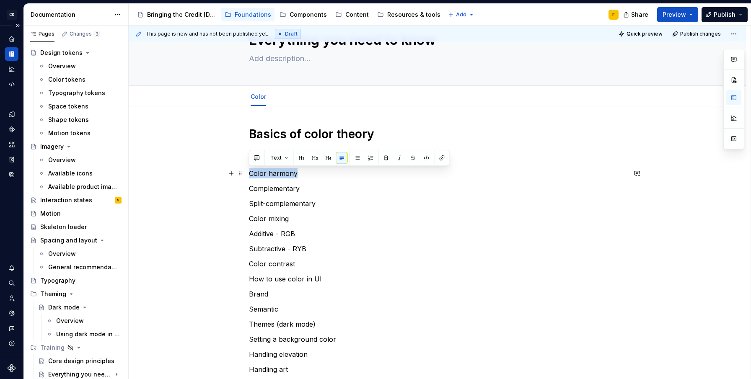
drag, startPoint x: 301, startPoint y: 174, endPoint x: 248, endPoint y: 173, distance: 52.8
click at [248, 173] on div "Basics of color theory Color wheel Color harmony Complementary Split-complement…" at bounding box center [437, 377] width 617 height 543
click at [299, 154] on button "button" at bounding box center [302, 158] width 12 height 12
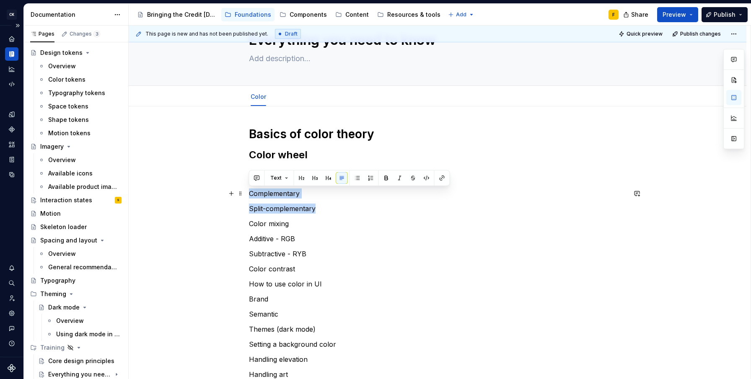
drag, startPoint x: 317, startPoint y: 209, endPoint x: 248, endPoint y: 191, distance: 70.5
click at [249, 191] on div "Basics of color theory Color wheel Color harmony Complementary Split-complement…" at bounding box center [437, 329] width 377 height 404
click at [315, 178] on button "button" at bounding box center [315, 178] width 12 height 12
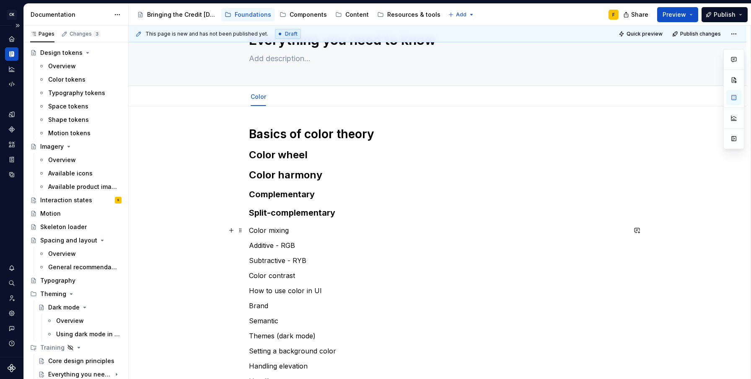
click at [304, 233] on p "Color mixing" at bounding box center [437, 230] width 377 height 10
drag, startPoint x: 293, startPoint y: 232, endPoint x: 247, endPoint y: 234, distance: 46.1
click at [247, 234] on div "Basics of color theory Color wheel Color harmony Complementary Split-complement…" at bounding box center [437, 383] width 617 height 555
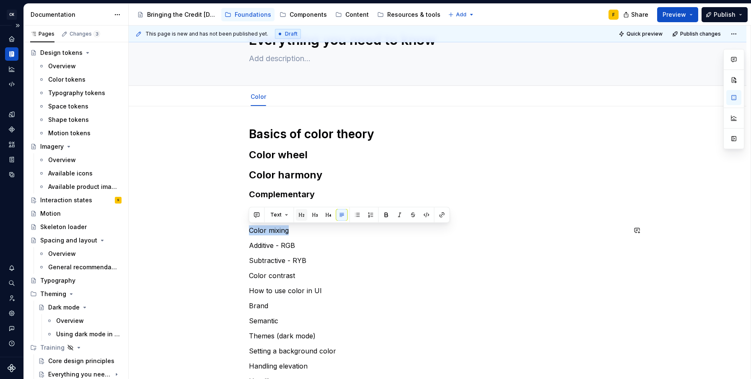
click at [300, 212] on button "button" at bounding box center [302, 215] width 12 height 12
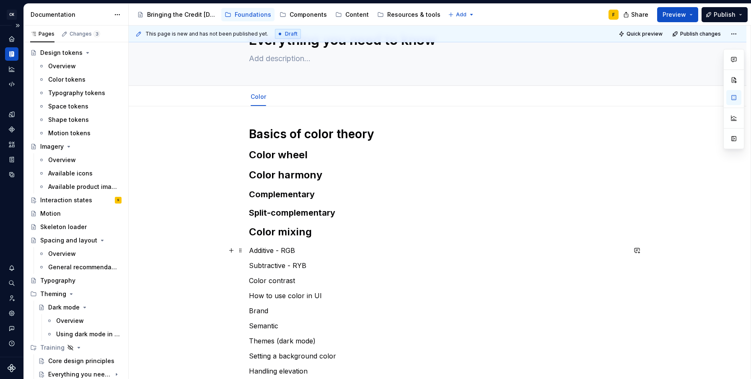
click at [308, 247] on p "Additive - RGB" at bounding box center [437, 250] width 377 height 10
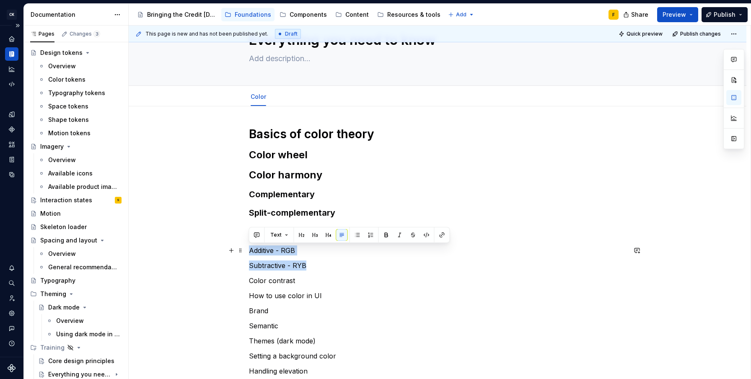
drag, startPoint x: 311, startPoint y: 266, endPoint x: 248, endPoint y: 251, distance: 65.0
click at [248, 251] on div "Basics of color theory Color wheel Color harmony Complementary Split-complement…" at bounding box center [437, 386] width 617 height 560
click at [315, 236] on button "button" at bounding box center [315, 235] width 12 height 12
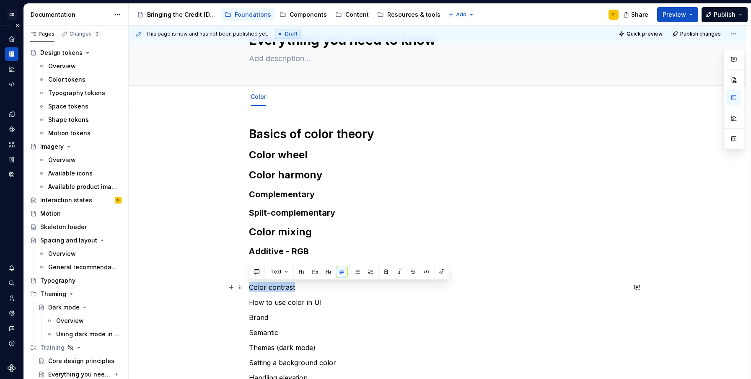
drag, startPoint x: 300, startPoint y: 288, endPoint x: 247, endPoint y: 285, distance: 52.4
click at [299, 273] on button "button" at bounding box center [302, 272] width 12 height 12
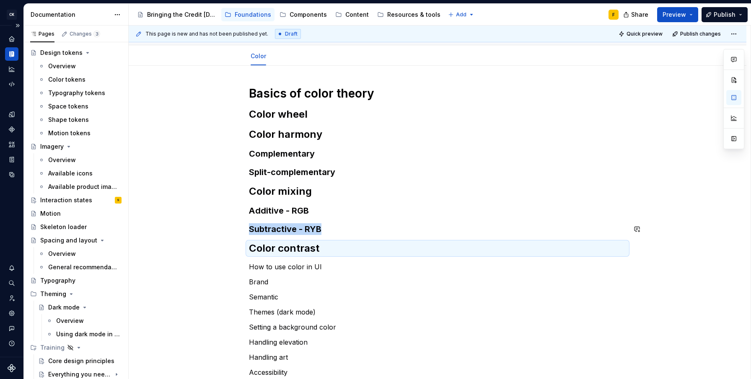
scroll to position [85, 0]
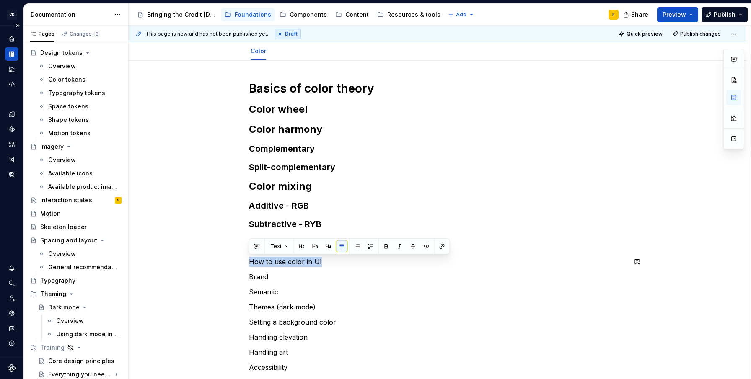
drag, startPoint x: 322, startPoint y: 263, endPoint x: 241, endPoint y: 255, distance: 81.2
click at [241, 255] on div "Basics of color theory Color wheel Color harmony Complementary Split-complement…" at bounding box center [437, 346] width 617 height 571
click at [287, 247] on button "Text" at bounding box center [279, 246] width 26 height 12
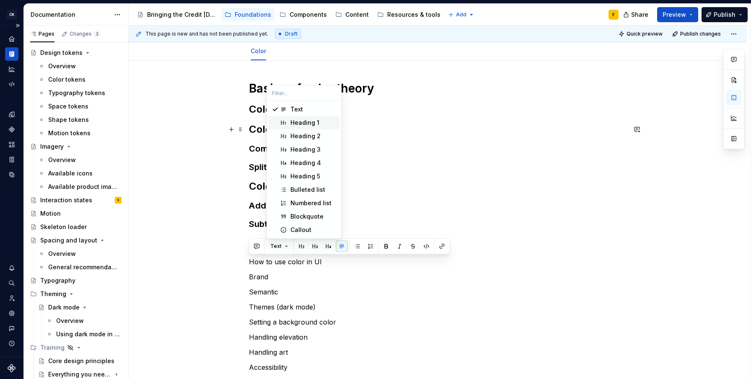
click at [307, 126] on div "Heading 1" at bounding box center [304, 123] width 29 height 8
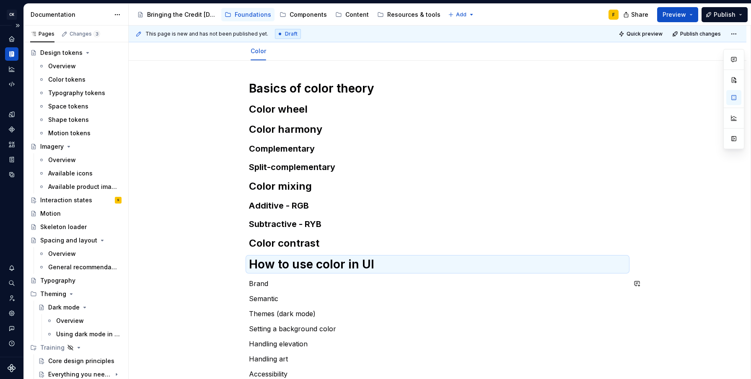
click at [328, 292] on div "Basics of color theory Color wheel Color harmony Complementary Split-complement…" at bounding box center [437, 298] width 377 height 434
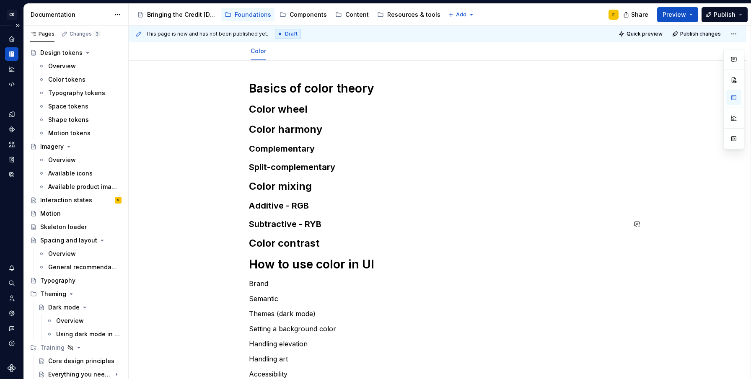
click at [297, 236] on div "Basics of color theory Color wheel Color harmony Complementary Split-complement…" at bounding box center [437, 298] width 377 height 434
click at [301, 239] on h2 "Color contrast" at bounding box center [437, 243] width 377 height 13
click at [301, 242] on h2 "Color contrast" at bounding box center [437, 243] width 377 height 13
click at [309, 268] on h1 "How to use color in UI" at bounding box center [437, 264] width 377 height 15
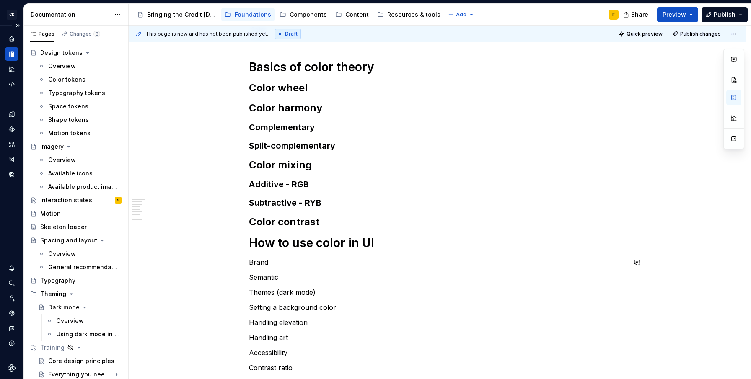
scroll to position [148, 0]
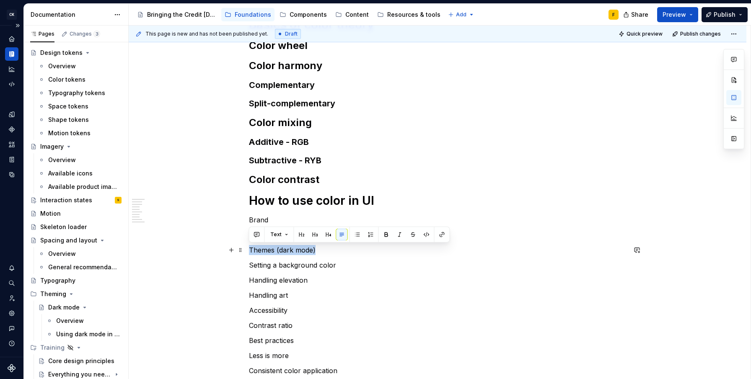
drag, startPoint x: 320, startPoint y: 250, endPoint x: 246, endPoint y: 252, distance: 73.7
click at [246, 252] on div "Basics of color theory Color wheel Color harmony Complementary Split-complement…" at bounding box center [437, 286] width 617 height 578
click at [282, 232] on button "Text" at bounding box center [279, 235] width 26 height 12
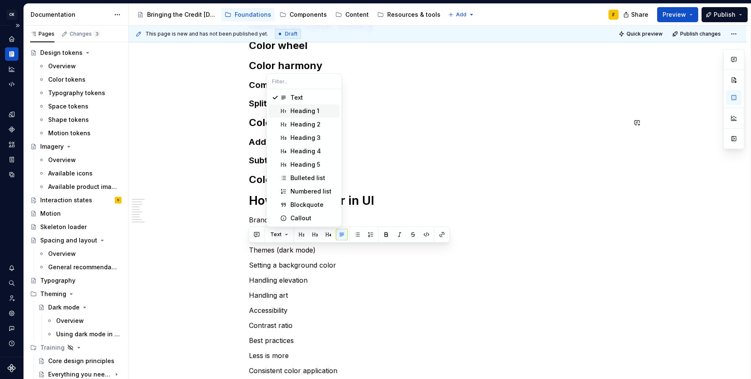
click at [303, 114] on div "Heading 1" at bounding box center [304, 111] width 29 height 8
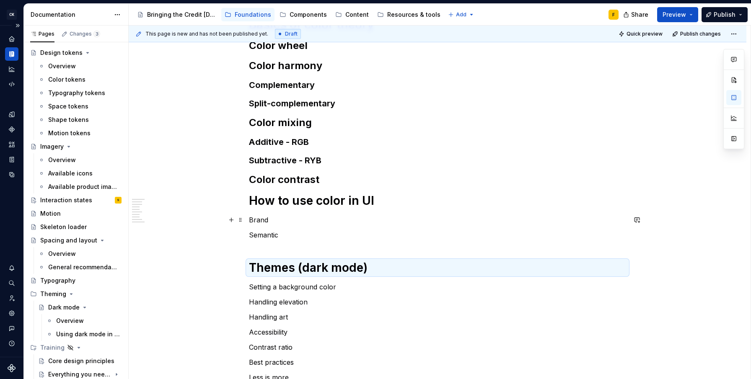
scroll to position [303, 0]
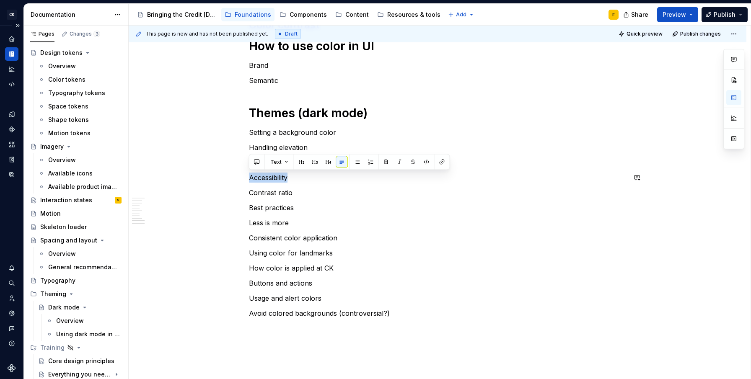
drag, startPoint x: 301, startPoint y: 179, endPoint x: 244, endPoint y: 171, distance: 57.5
click at [244, 171] on div "Basics of color theory Color wheel Color harmony Complementary Split-complement…" at bounding box center [437, 142] width 617 height 600
click at [282, 161] on button "Text" at bounding box center [279, 162] width 26 height 12
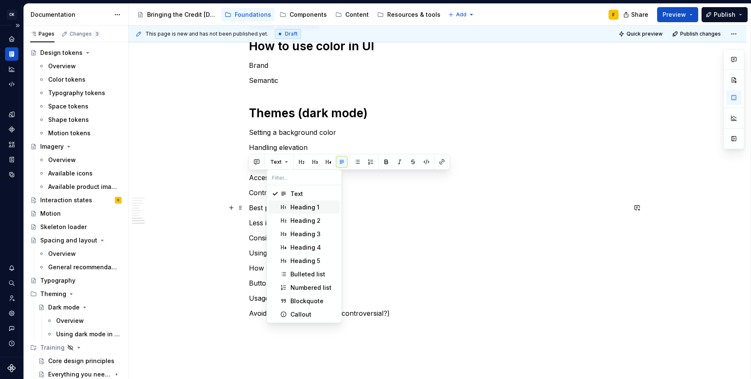
click at [300, 204] on div "Heading 1" at bounding box center [304, 207] width 29 height 8
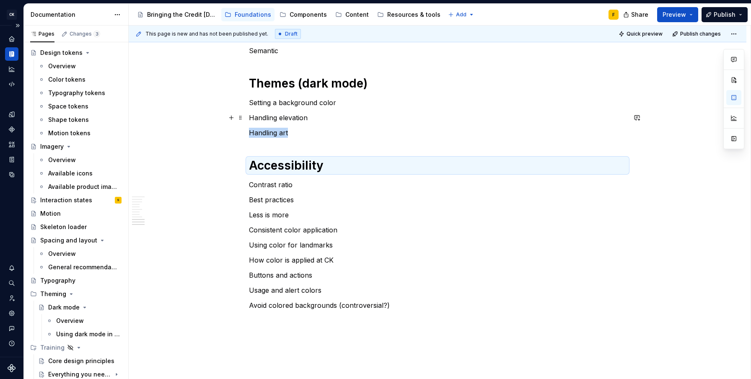
scroll to position [338, 0]
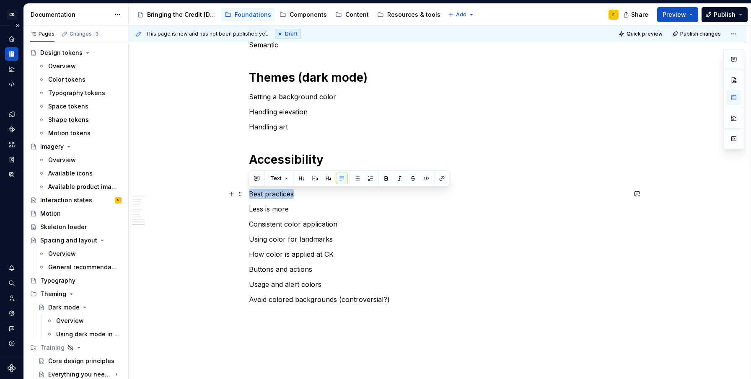
drag, startPoint x: 297, startPoint y: 197, endPoint x: 243, endPoint y: 199, distance: 53.6
click at [243, 199] on div "Basics of color theory Color wheel Color harmony Complementary Split-complement…" at bounding box center [437, 118] width 617 height 622
click at [286, 178] on button "Text" at bounding box center [279, 179] width 26 height 12
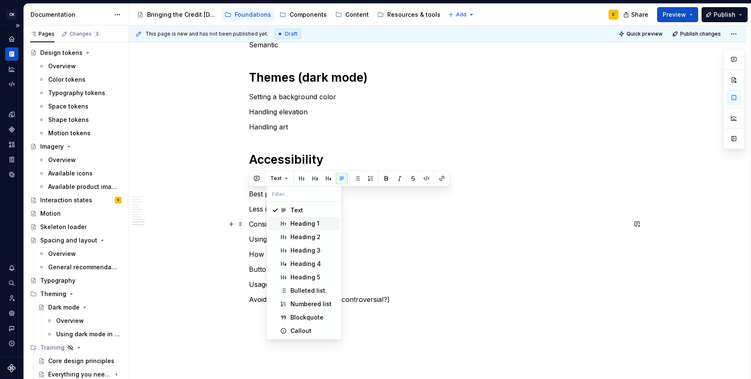
click at [302, 225] on div "Heading 1" at bounding box center [304, 224] width 29 height 8
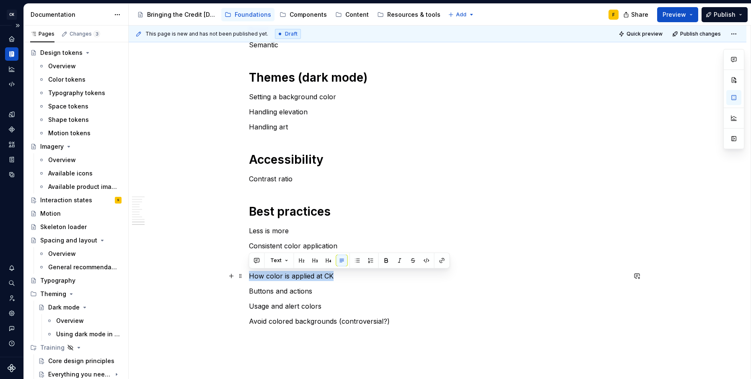
drag, startPoint x: 336, startPoint y: 276, endPoint x: 243, endPoint y: 273, distance: 92.2
click at [243, 273] on div "Basics of color theory Color wheel Color harmony Complementary Split-complement…" at bounding box center [437, 128] width 617 height 643
click at [280, 261] on button "Text" at bounding box center [279, 261] width 26 height 12
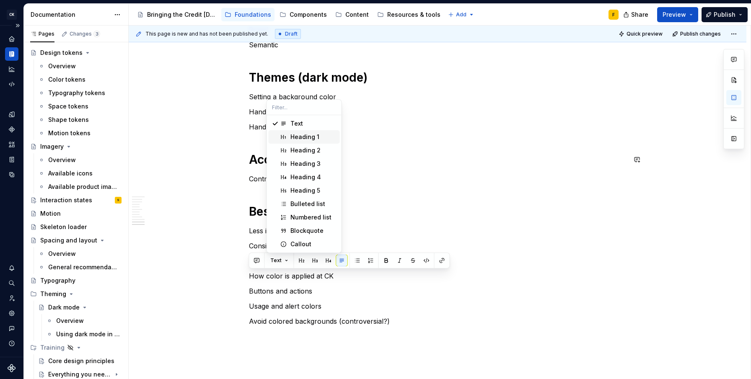
click at [298, 138] on div "Heading 1" at bounding box center [304, 137] width 29 height 8
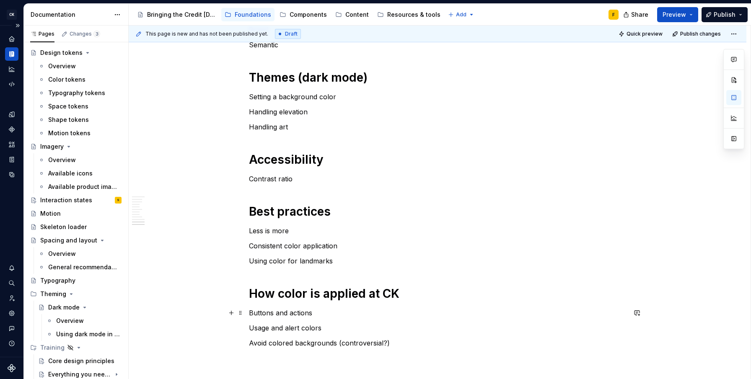
click at [346, 315] on p "Buttons and actions" at bounding box center [437, 313] width 377 height 10
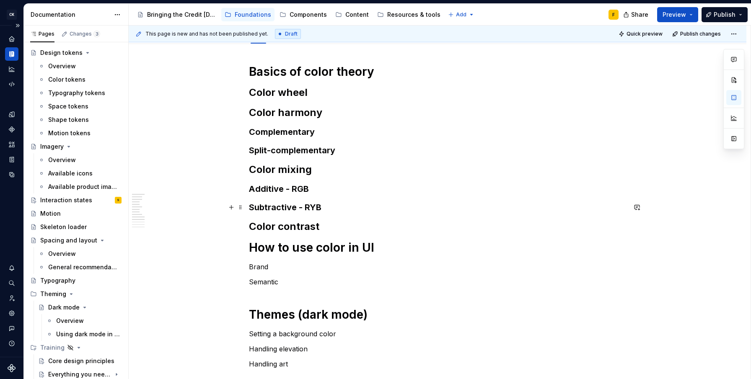
scroll to position [0, 0]
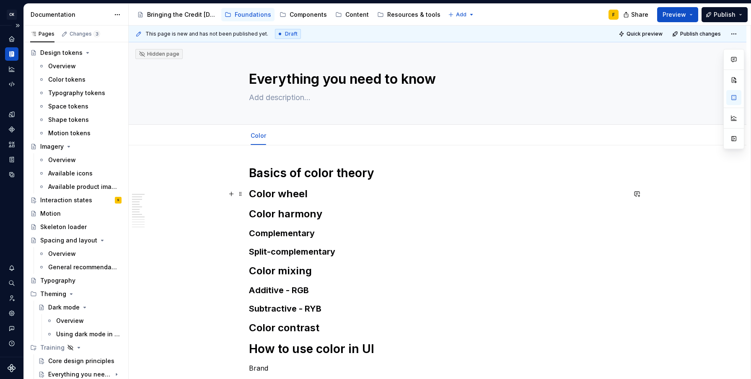
click at [319, 195] on h2 "Color wheel" at bounding box center [437, 193] width 377 height 13
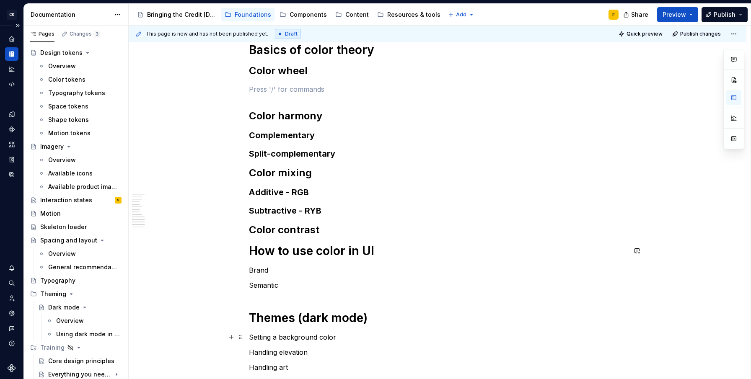
scroll to position [248, 0]
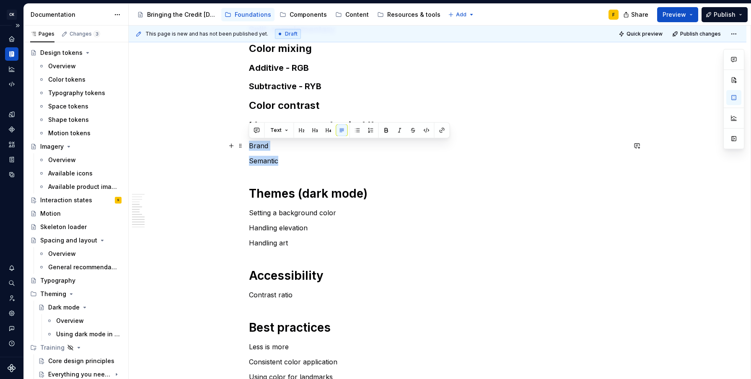
drag, startPoint x: 280, startPoint y: 158, endPoint x: 246, endPoint y: 144, distance: 36.6
click at [246, 144] on div "Basics of color theory Color wheel Color harmony Complementary Split-complement…" at bounding box center [437, 243] width 617 height 690
click at [309, 127] on button "button" at bounding box center [315, 130] width 12 height 12
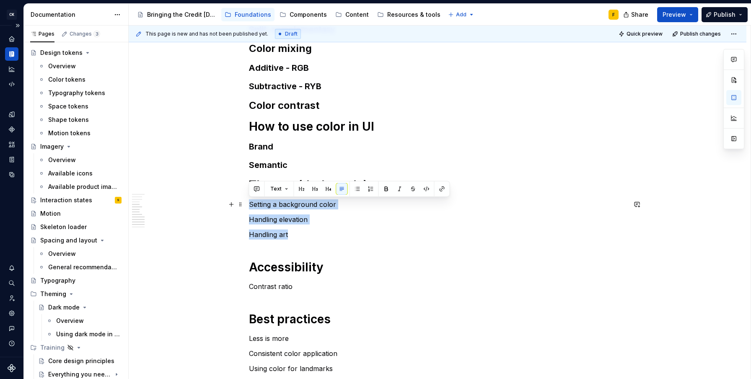
drag, startPoint x: 305, startPoint y: 235, endPoint x: 248, endPoint y: 205, distance: 64.7
click at [248, 205] on div "Basics of color theory Color wheel Color harmony Complementary Split-complement…" at bounding box center [437, 239] width 617 height 682
click at [316, 188] on button "button" at bounding box center [315, 189] width 12 height 12
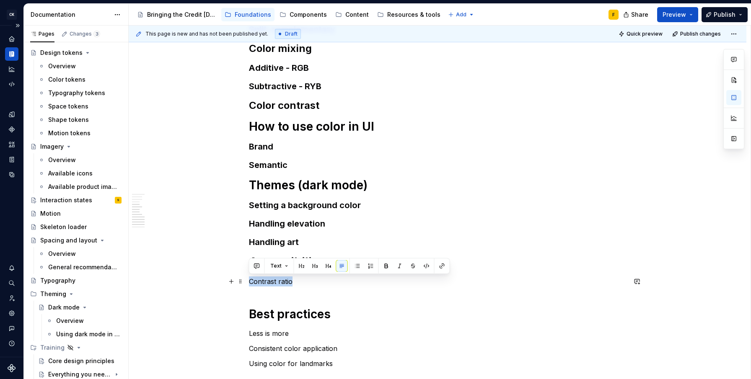
drag, startPoint x: 299, startPoint y: 281, endPoint x: 248, endPoint y: 282, distance: 51.1
click at [248, 282] on div "Basics of color theory Color wheel Color harmony Complementary Split-complement…" at bounding box center [437, 236] width 617 height 677
click at [298, 268] on button "button" at bounding box center [302, 266] width 12 height 12
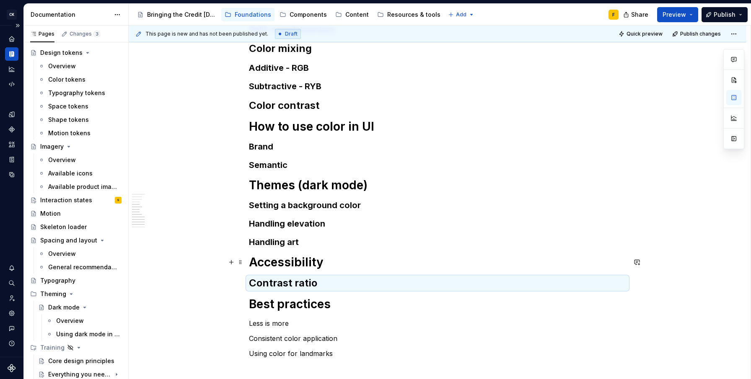
click at [298, 260] on h1 "Accessibility" at bounding box center [437, 262] width 377 height 15
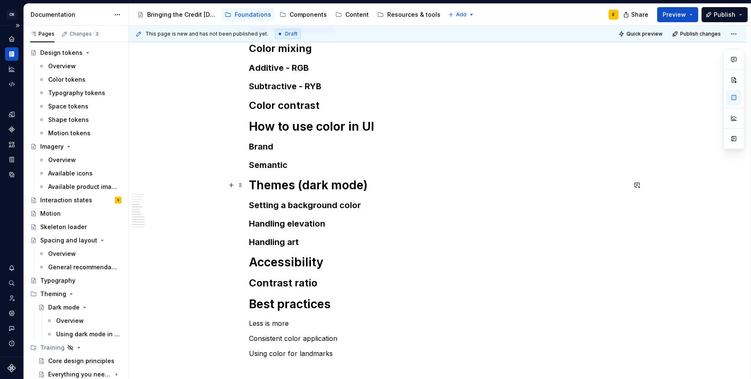
click at [287, 189] on h1 "Themes (dark mode)" at bounding box center [437, 185] width 377 height 15
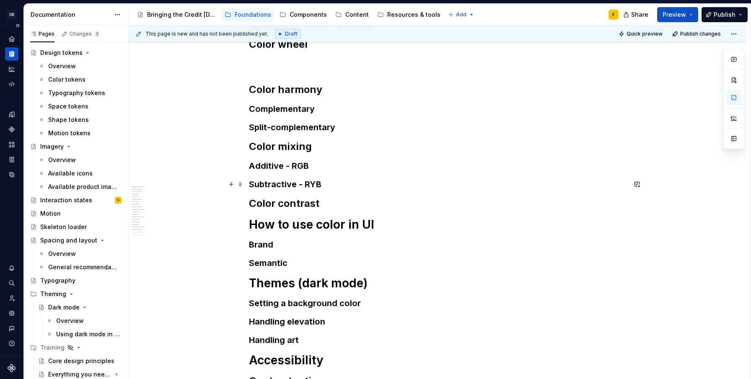
scroll to position [212, 0]
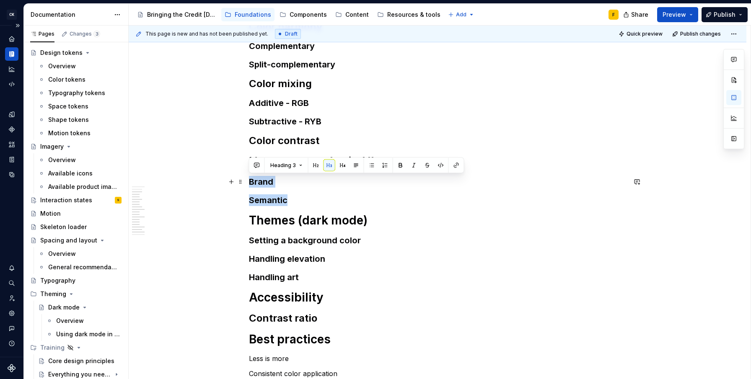
drag, startPoint x: 289, startPoint y: 200, endPoint x: 245, endPoint y: 178, distance: 50.0
click at [245, 178] on div "Basics of color theory Color wheel Color harmony Complementary Split-complement…" at bounding box center [437, 266] width 617 height 667
click at [313, 169] on button "button" at bounding box center [316, 166] width 12 height 12
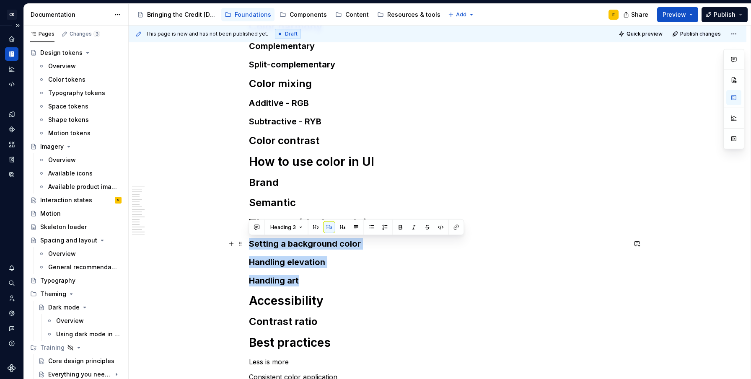
drag, startPoint x: 303, startPoint y: 281, endPoint x: 248, endPoint y: 240, distance: 67.7
click at [249, 240] on div "Basics of color theory Color wheel Color harmony Complementary Split-complement…" at bounding box center [437, 216] width 377 height 526
click at [315, 229] on button "button" at bounding box center [316, 228] width 12 height 12
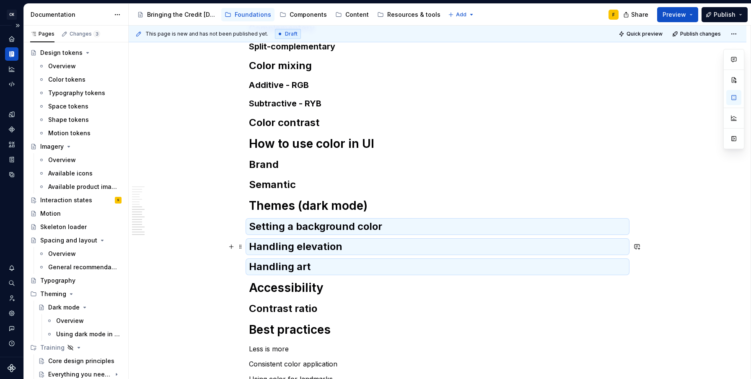
scroll to position [328, 0]
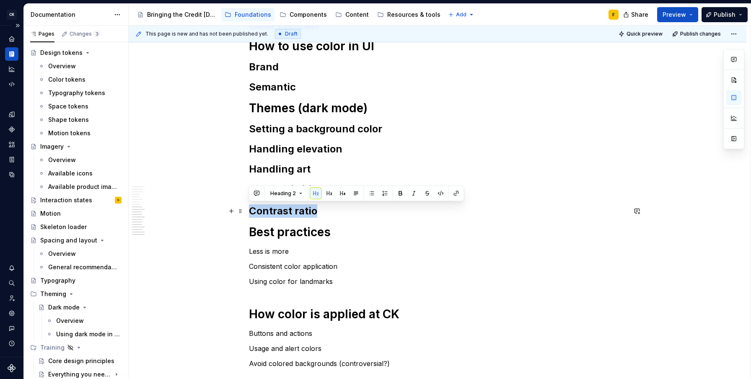
drag, startPoint x: 319, startPoint y: 214, endPoint x: 251, endPoint y: 208, distance: 67.7
click at [251, 208] on h2 "Contrast ratio" at bounding box center [437, 210] width 377 height 13
click at [317, 214] on h2 "Contrast ratio" at bounding box center [437, 210] width 377 height 13
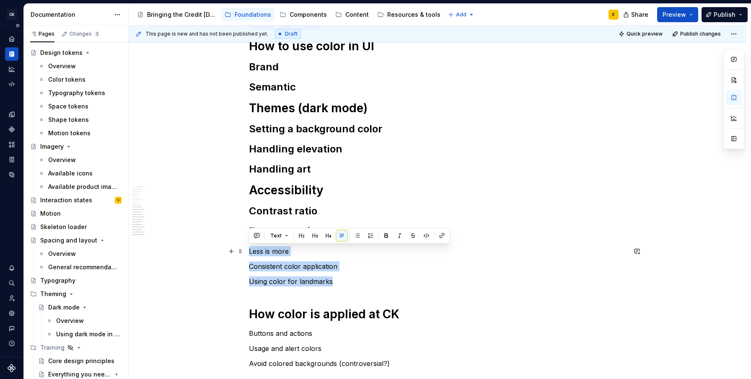
drag, startPoint x: 334, startPoint y: 280, endPoint x: 248, endPoint y: 255, distance: 90.0
click at [248, 255] on div "Basics of color theory Color wheel Color harmony Complementary Split-complement…" at bounding box center [437, 154] width 617 height 675
click at [301, 236] on button "button" at bounding box center [302, 236] width 12 height 12
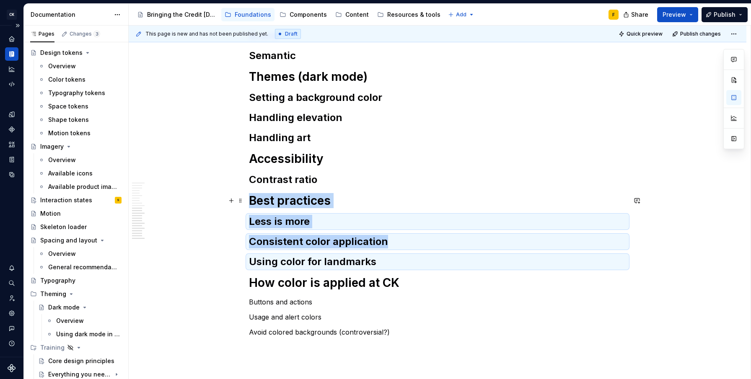
scroll to position [367, 0]
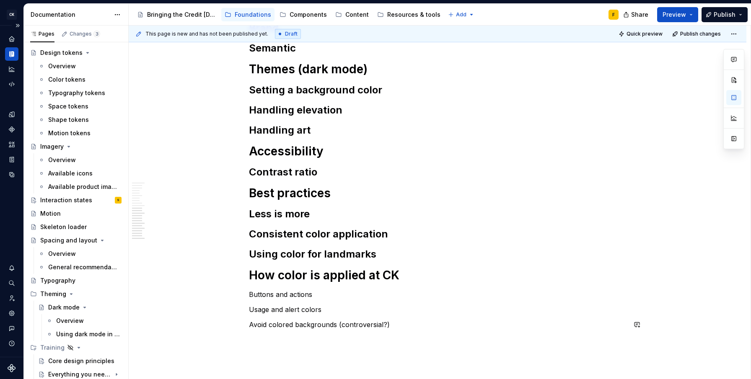
click at [371, 318] on div "Basics of color theory Color wheel Color harmony Complementary Split-complement…" at bounding box center [437, 64] width 377 height 531
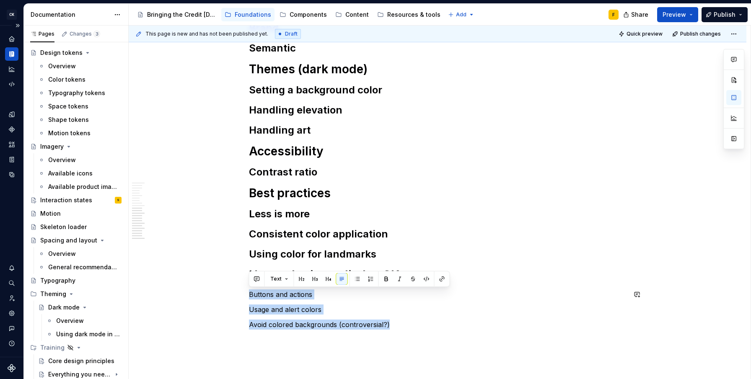
drag, startPoint x: 396, startPoint y: 324, endPoint x: 261, endPoint y: 284, distance: 141.0
click at [261, 284] on div "Basics of color theory Color wheel Color harmony Complementary Split-complement…" at bounding box center [437, 64] width 377 height 531
click at [302, 280] on button "button" at bounding box center [302, 279] width 12 height 12
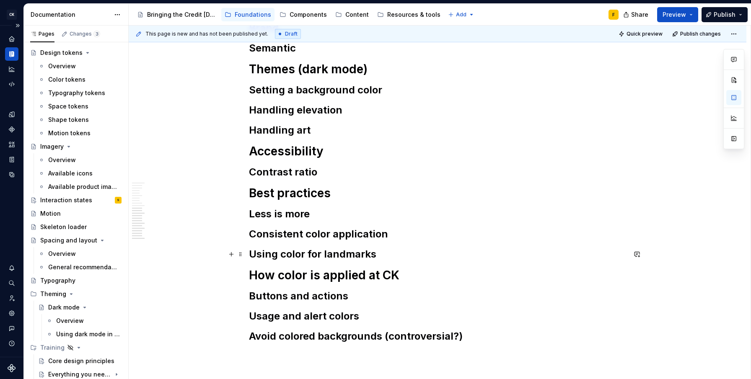
click at [393, 254] on h2 "Using color for landmarks" at bounding box center [437, 254] width 377 height 13
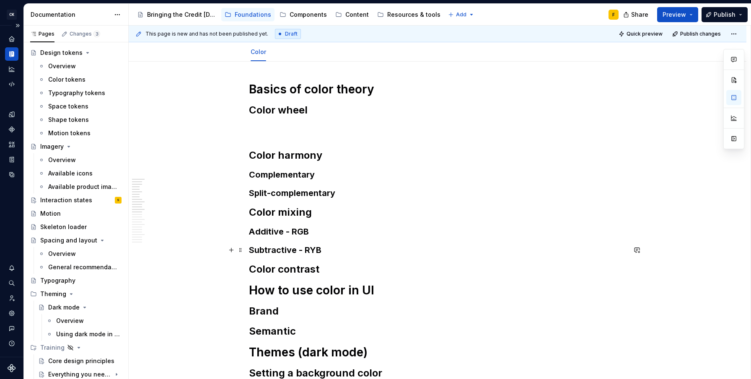
scroll to position [68, 0]
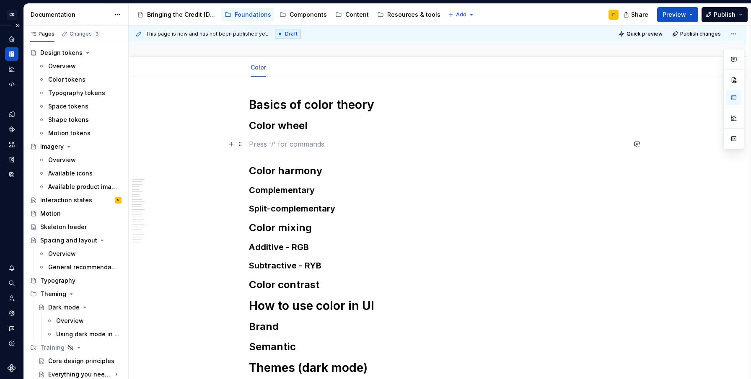
click at [281, 148] on p at bounding box center [437, 144] width 377 height 10
type textarea "*"
click at [284, 153] on div "Basics of color theory Color wheel Color harmony Complementary Split-complement…" at bounding box center [437, 369] width 377 height 545
click at [283, 146] on p at bounding box center [437, 144] width 377 height 10
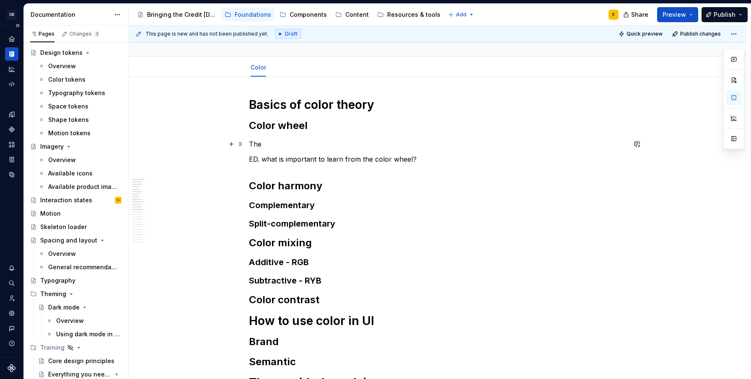
click at [300, 147] on p "The" at bounding box center [437, 144] width 377 height 10
click at [358, 144] on p "The color wheel is one method of representing the relationships between colors." at bounding box center [437, 144] width 377 height 10
click at [531, 148] on p "The color wheel is one method of visually representing the relationships betwee…" at bounding box center [437, 144] width 377 height 10
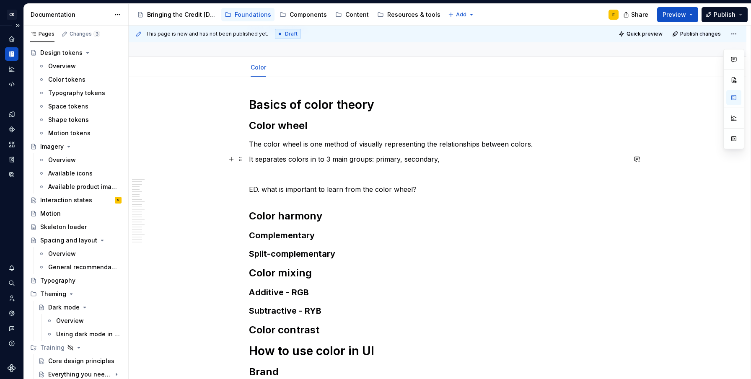
click at [249, 159] on p "It separates colors in to 3 main groups: primary, secondary," at bounding box center [437, 159] width 377 height 10
click at [443, 160] on p "It separates colors in to 3 main groups: primary, secondary," at bounding box center [437, 159] width 377 height 10
click at [341, 162] on p "It separates colors in to 3 main groups: primary, secondary," at bounding box center [437, 159] width 377 height 10
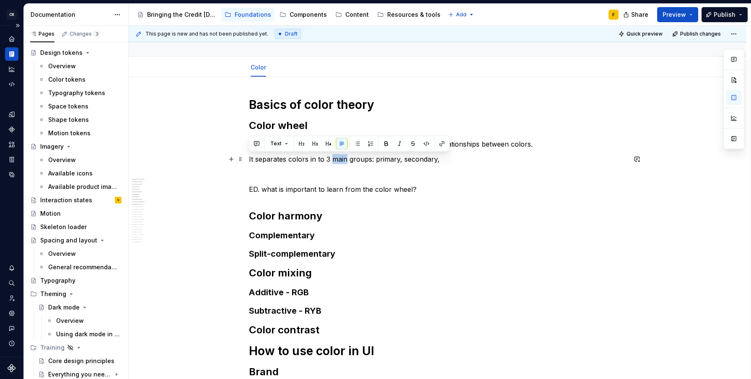
click at [330, 161] on p "It separates colors in to 3 main groups: primary, secondary," at bounding box center [437, 159] width 377 height 10
click at [314, 158] on p "It separates colors in to 3 main groups: primary, secondary," at bounding box center [437, 159] width 377 height 10
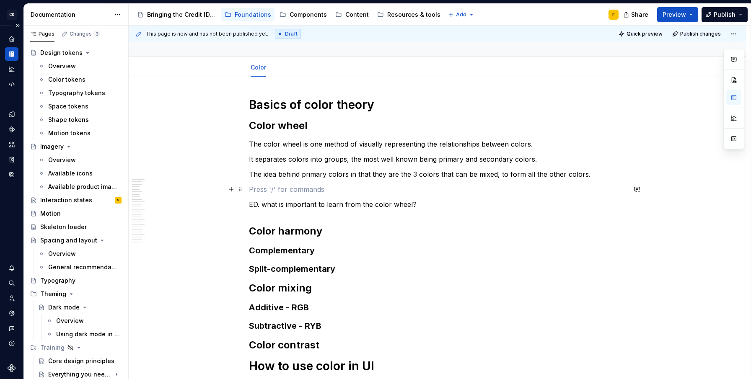
click at [364, 186] on p at bounding box center [437, 189] width 377 height 10
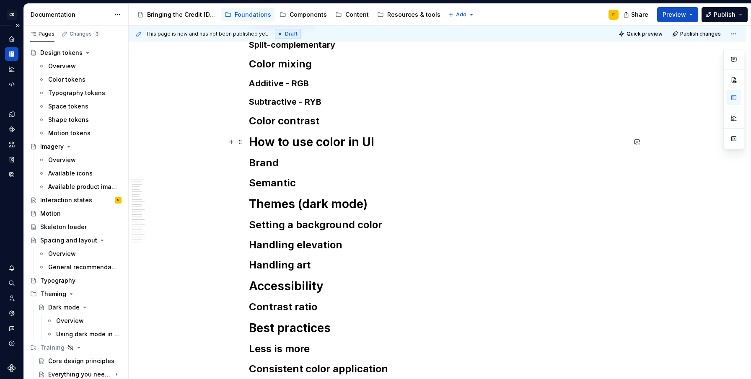
scroll to position [127, 0]
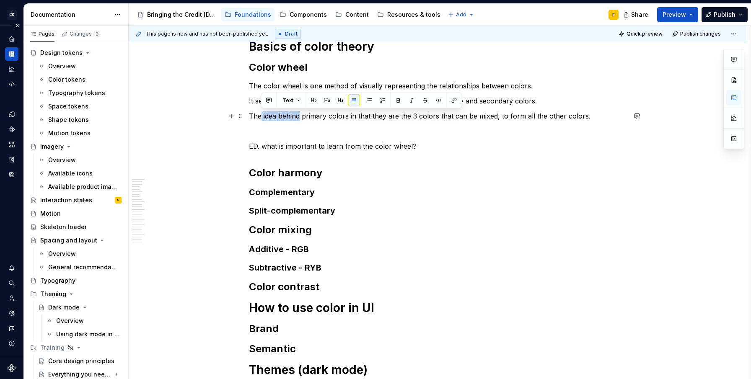
drag, startPoint x: 263, startPoint y: 114, endPoint x: 300, endPoint y: 115, distance: 36.9
click at [300, 115] on p "The idea behind primary colors in that they are the 3 colors that can be mixed,…" at bounding box center [437, 116] width 377 height 10
click at [535, 114] on p "The importance of primary colors is that they are the 3 colors that can be mixe…" at bounding box center [437, 116] width 377 height 10
click at [540, 116] on p "The importance of primary colors is that they are the 3 colors that can be mixe…" at bounding box center [437, 116] width 377 height 10
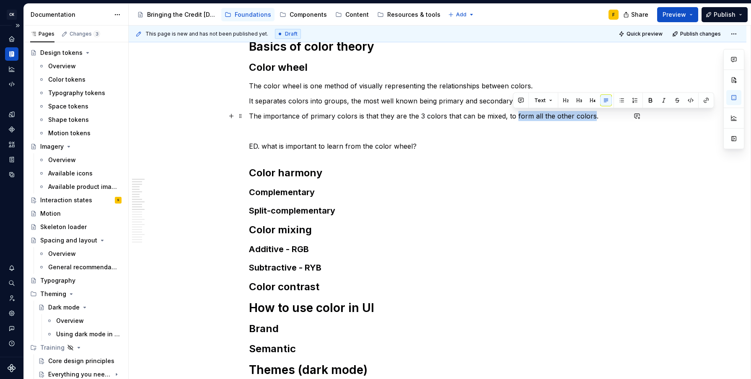
drag, startPoint x: 513, startPoint y: 117, endPoint x: 587, endPoint y: 116, distance: 74.2
click at [587, 116] on p "The importance of primary colors is that they are the 3 colors that can be mixe…" at bounding box center [437, 116] width 377 height 10
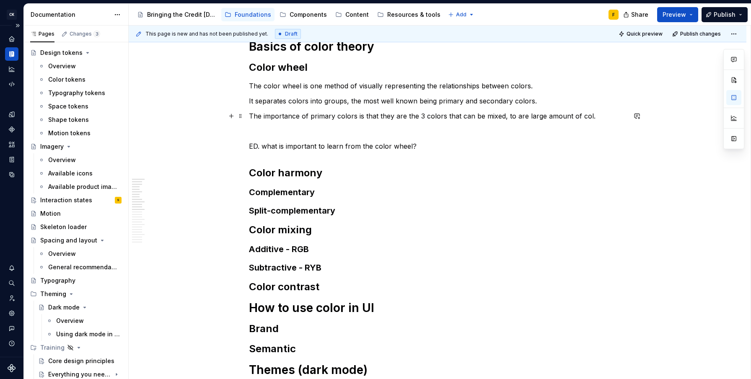
click at [514, 114] on p "The importance of primary colors is that they are the 3 colors that can be mixe…" at bounding box center [437, 116] width 377 height 10
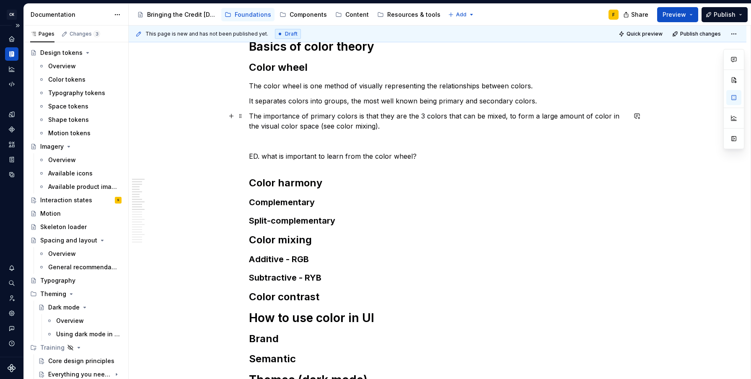
click at [502, 113] on p "The importance of primary colors is that they are the 3 colors that can be mixe…" at bounding box center [437, 121] width 377 height 20
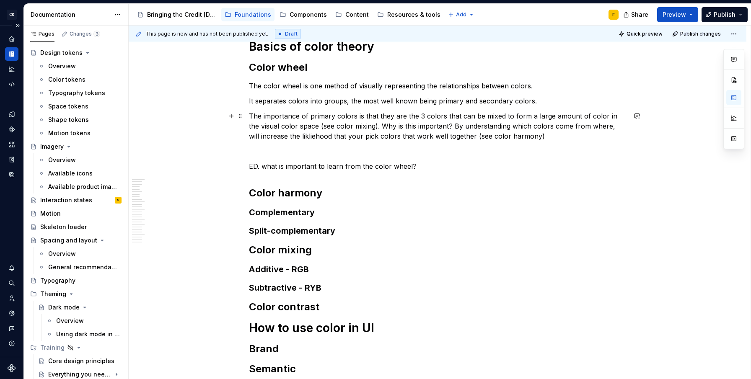
click at [302, 137] on p "The importance of primary colors is that they are the 3 colors that can be mixe…" at bounding box center [437, 126] width 377 height 30
click at [466, 155] on p at bounding box center [437, 151] width 377 height 10
click at [530, 134] on p "The importance of primary colors is that they are the 3 colors that can be mixe…" at bounding box center [437, 126] width 377 height 30
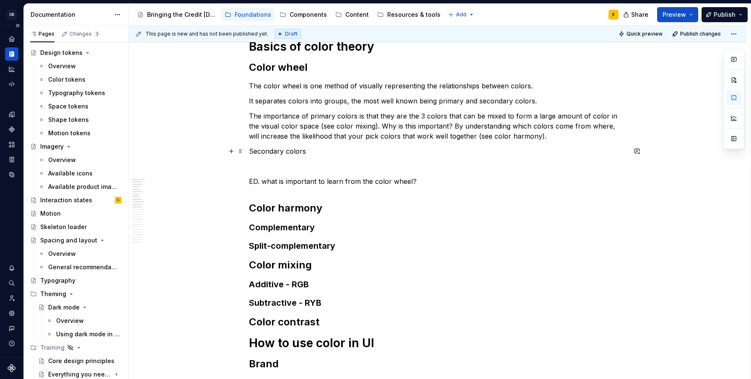
click at [323, 153] on p "Secondary colors" at bounding box center [437, 151] width 377 height 10
click at [451, 151] on p "Secondary colors are the result of mixing two primary colors. T" at bounding box center [437, 151] width 377 height 10
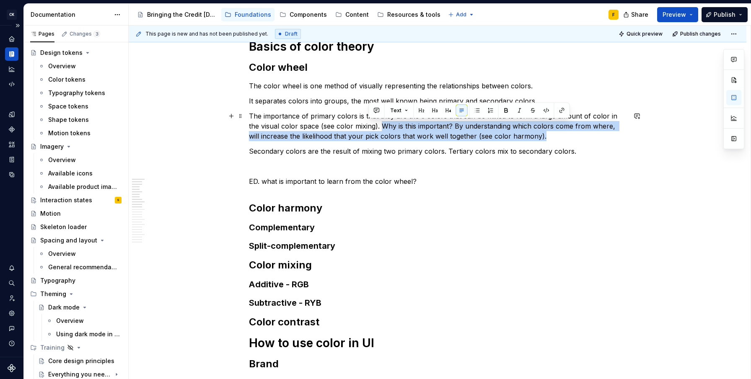
drag, startPoint x: 369, startPoint y: 128, endPoint x: 532, endPoint y: 137, distance: 163.2
click at [532, 137] on p "The importance of primary colors is that they are the 3 colors that can be mixe…" at bounding box center [437, 126] width 377 height 30
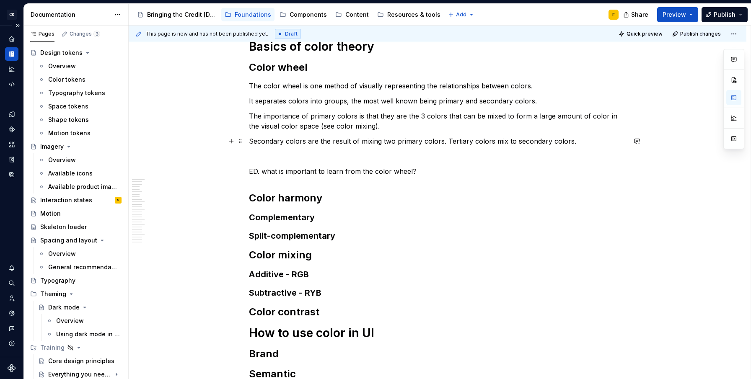
click at [580, 140] on p "Secondary colors are the result of mixing two primary colors. Tertiary colors m…" at bounding box center [437, 141] width 377 height 10
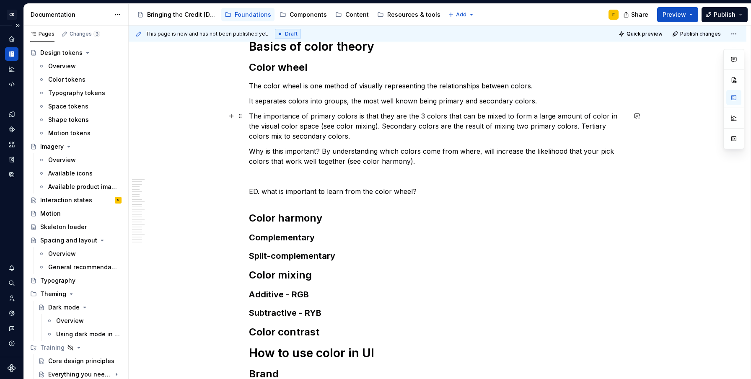
click at [336, 141] on p "The importance of primary colors is that they are the 3 colors that can be mixe…" at bounding box center [437, 126] width 377 height 30
click at [388, 51] on h1 "Basics of color theory" at bounding box center [437, 46] width 377 height 15
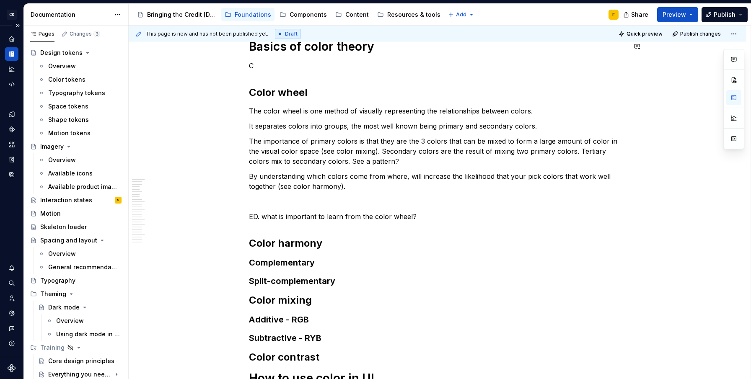
scroll to position [121, 0]
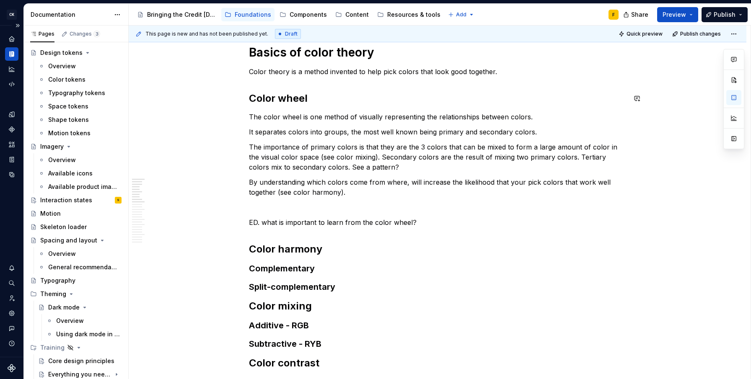
click at [594, 90] on div "Basics of color theory Color theory is a method invented to help pick colors th…" at bounding box center [437, 382] width 377 height 675
click at [474, 155] on p "The importance of primary colors is that they are the 3 colors that can be mixe…" at bounding box center [437, 157] width 377 height 30
click at [313, 71] on p "Color theory is a method invented to help pick colors that look good together." at bounding box center [437, 72] width 377 height 10
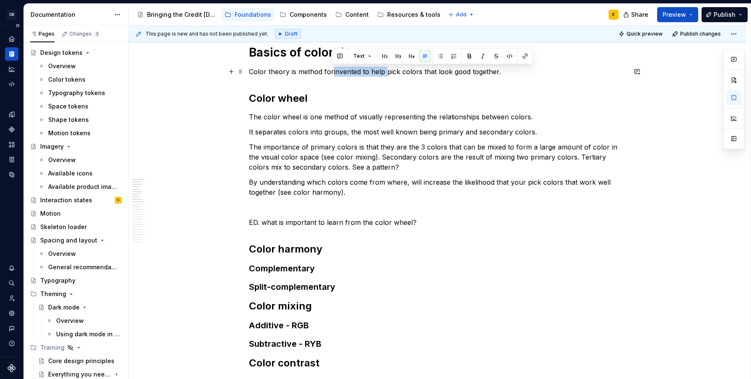
drag, startPoint x: 332, startPoint y: 70, endPoint x: 385, endPoint y: 72, distance: 53.6
click at [385, 72] on p "Color theory is method forinvented to help pick colors that look good together." at bounding box center [437, 72] width 377 height 10
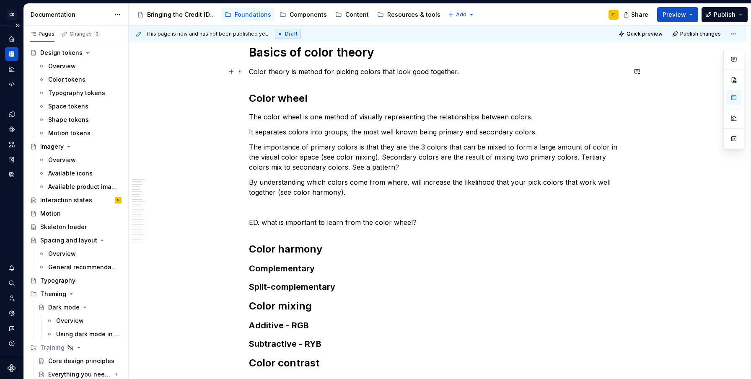
click at [467, 71] on p "Color theory is method for picking colors that look good together." at bounding box center [437, 72] width 377 height 10
click at [308, 69] on p "Color theory is method for picking colors that look good together." at bounding box center [437, 72] width 377 height 10
click at [295, 118] on p "The color wheel is one method of visually representing the relationships betwee…" at bounding box center [437, 117] width 377 height 10
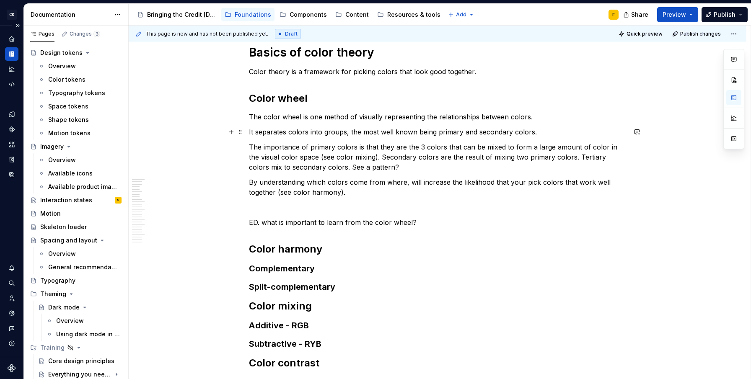
click at [251, 130] on p "It separates colors into groups, the most well known being primary and secondar…" at bounding box center [437, 132] width 377 height 10
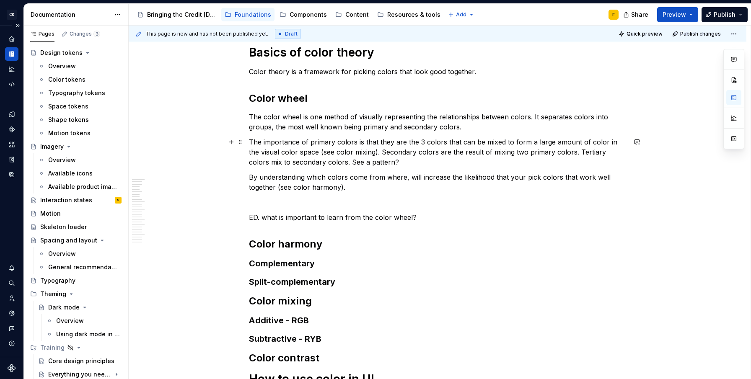
click at [501, 142] on p "The importance of primary colors is that they are the 3 colors that can be mixe…" at bounding box center [437, 152] width 377 height 30
click at [264, 152] on p "The importance of primary colors is that they are the 3 colors that can be mixe…" at bounding box center [437, 152] width 377 height 30
click at [405, 150] on p "The importance of primary colors is that they are the 3 colors that can be mixe…" at bounding box center [437, 152] width 377 height 30
click at [409, 176] on p "By understanding which colors come from where, will increase the likelihood tha…" at bounding box center [437, 182] width 377 height 20
click at [341, 188] on p "By understanding which colors come from where, it will increase the likelihood …" at bounding box center [437, 182] width 377 height 20
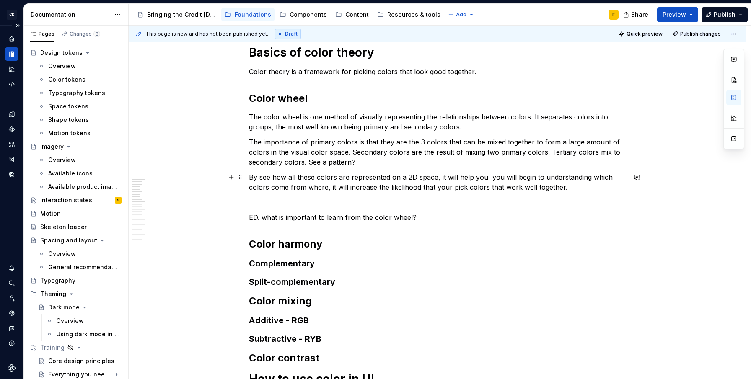
click at [267, 177] on p "By see how all these colors are represented on a 2D space, it will help you you…" at bounding box center [437, 182] width 377 height 20
click at [485, 177] on p "By seeing how all these colors are represented on a 2D space, it will help you …" at bounding box center [437, 182] width 377 height 20
click at [495, 178] on p "By seeing how all these colors are represented on a 2D space, it will help you …" at bounding box center [437, 182] width 377 height 20
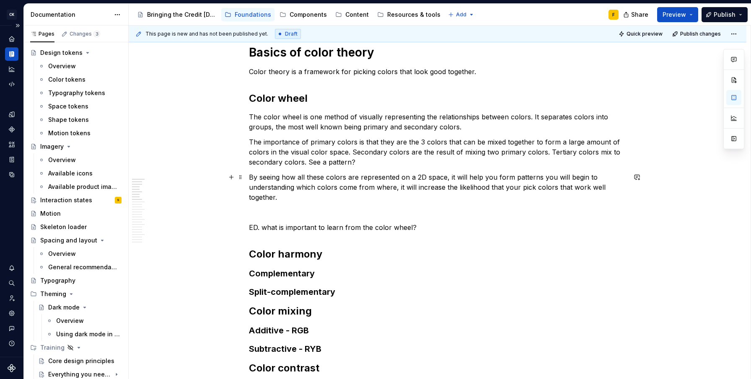
click at [498, 177] on p "By seeing how all these colors are represented on a 2D space, it will help you …" at bounding box center [437, 187] width 377 height 30
drag, startPoint x: 564, startPoint y: 178, endPoint x: 373, endPoint y: 194, distance: 192.1
click at [373, 194] on p "By seeing how all these colors are represented on a 2D space, it will help you …" at bounding box center [437, 187] width 377 height 30
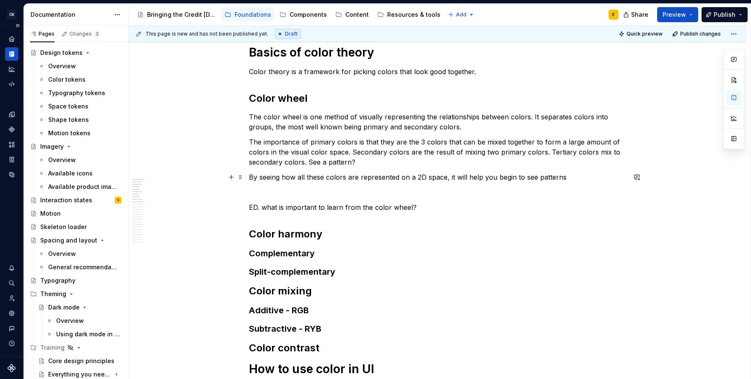
click at [403, 175] on p "By seeing how all these colors are represented on a 2D space, it will help you …" at bounding box center [437, 177] width 377 height 10
click at [563, 179] on p "By seeing how all these colors are represented in a 2D space, it will help you …" at bounding box center [437, 177] width 377 height 10
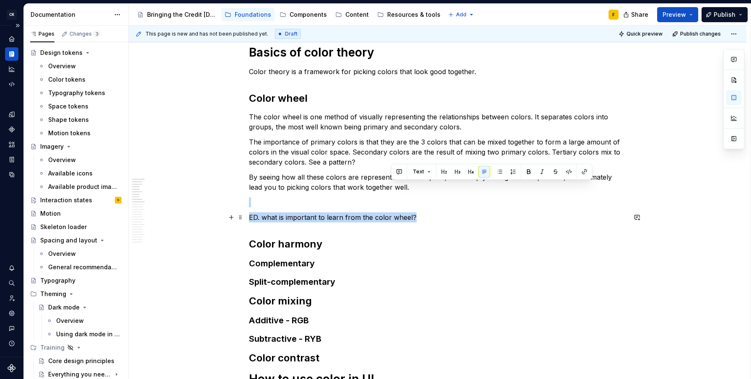
drag, startPoint x: 397, startPoint y: 187, endPoint x: 416, endPoint y: 217, distance: 35.3
click at [416, 217] on div "Basics of color theory Color theory is a framework for picking colors that look…" at bounding box center [437, 380] width 377 height 670
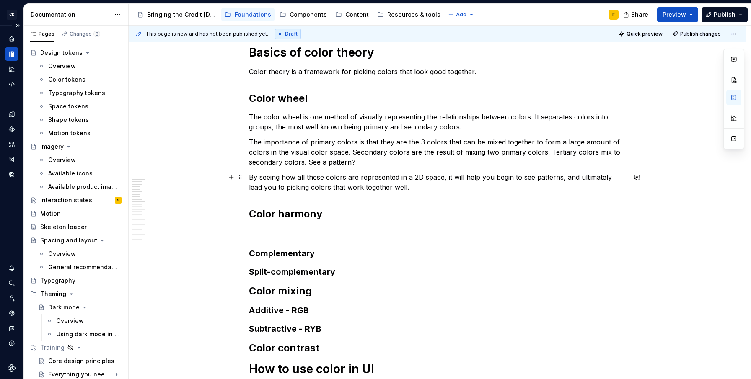
click at [492, 178] on p "By seeing how all these colors are represented in a 2D space, it will help you …" at bounding box center [437, 182] width 377 height 20
click at [540, 180] on p "By seeing how all these colors are represented in a 2D space, it will help you …" at bounding box center [437, 182] width 377 height 20
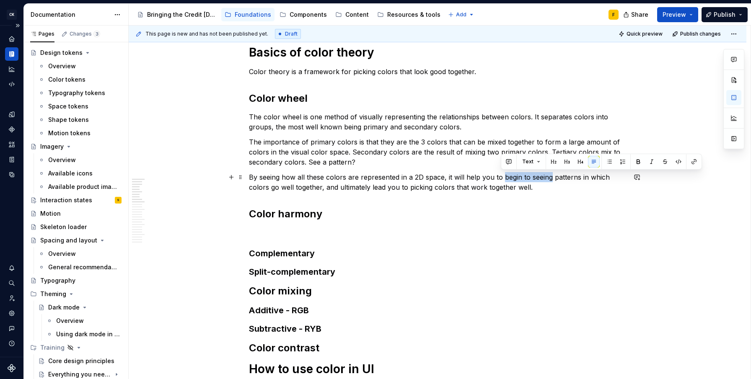
drag, startPoint x: 501, startPoint y: 177, endPoint x: 549, endPoint y: 178, distance: 48.2
click at [549, 178] on p "By seeing how all these colors are represented in a 2D space, it will help you …" at bounding box center [437, 182] width 377 height 20
click at [538, 178] on p "By seeing how all these colors are represented in a 2D space, it will help you …" at bounding box center [437, 182] width 377 height 20
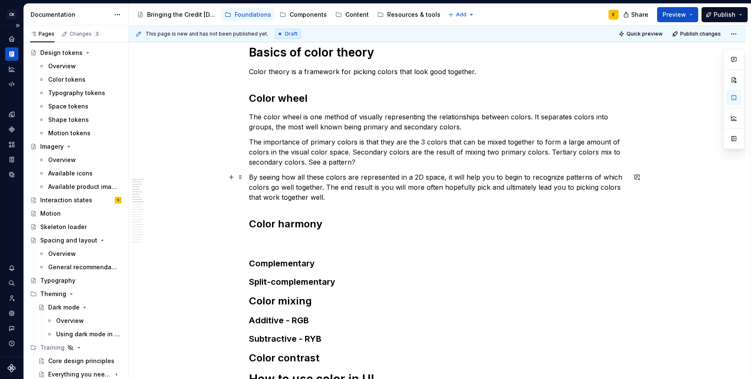
click at [462, 189] on p "By seeing how all these colors are represented in a 2D space, it will help you …" at bounding box center [437, 187] width 377 height 30
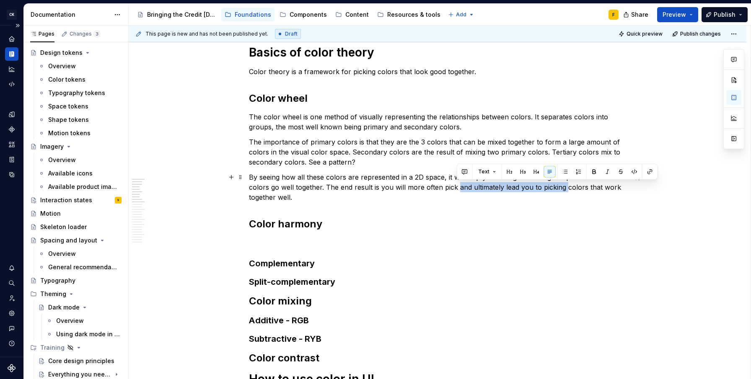
drag, startPoint x: 456, startPoint y: 189, endPoint x: 564, endPoint y: 186, distance: 108.1
click at [564, 186] on p "By seeing how all these colors are represented in a 2D space, it will help you …" at bounding box center [437, 187] width 377 height 30
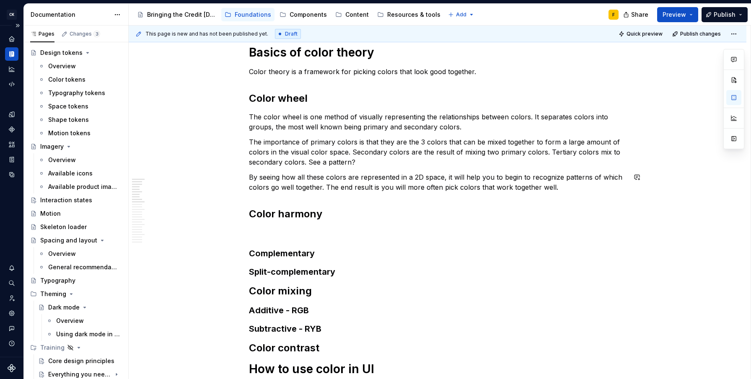
click at [562, 193] on div "Basics of color theory Color theory is a framework for picking colors that look…" at bounding box center [437, 375] width 377 height 660
drag, startPoint x: 562, startPoint y: 193, endPoint x: 560, endPoint y: 189, distance: 4.3
click at [561, 192] on div "Basics of color theory Color theory is a framework for picking colors that look…" at bounding box center [437, 375] width 377 height 660
click at [559, 187] on p "By seeing how all these colors are represented in a 2D space, it will help you …" at bounding box center [437, 182] width 377 height 20
click at [521, 207] on h2 "Color harmony" at bounding box center [437, 213] width 377 height 13
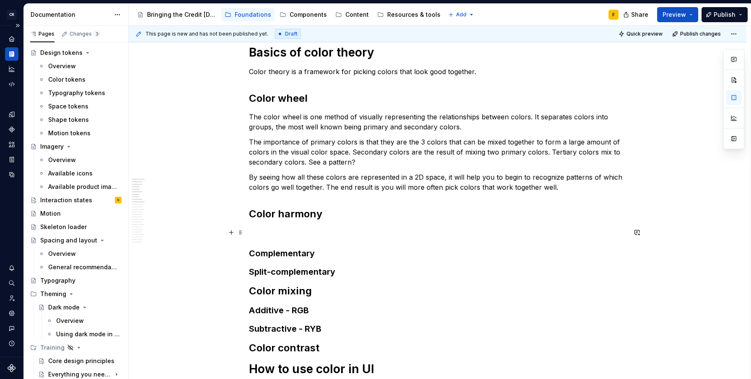
click at [284, 233] on p at bounding box center [437, 232] width 377 height 10
click at [283, 229] on p at bounding box center [437, 232] width 377 height 10
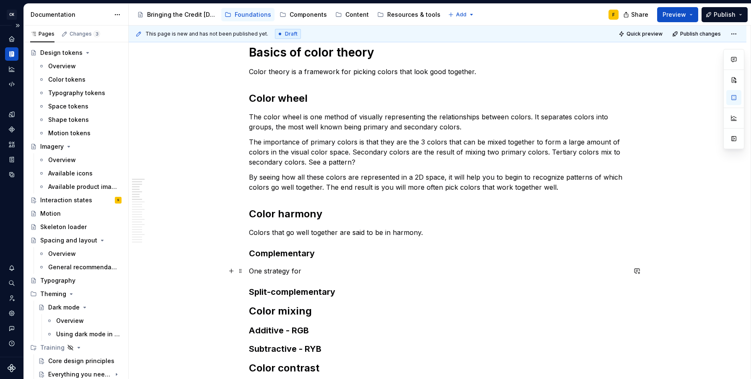
click at [325, 267] on p "One strategy for" at bounding box center [437, 271] width 377 height 10
click at [316, 272] on p "One strategy for" at bounding box center [437, 271] width 377 height 10
click at [425, 240] on div "Basics of color theory Color theory is a framework for picking colors that look…" at bounding box center [437, 385] width 377 height 680
click at [440, 272] on p "One strategy for creating color harmony is by picking colors" at bounding box center [437, 271] width 377 height 10
click at [554, 270] on p "One strategy for creating color harmony is by picking colors directly opposite …" at bounding box center [437, 271] width 377 height 10
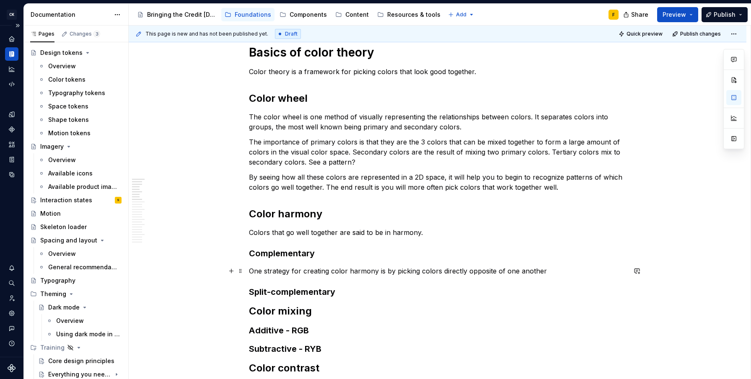
click at [499, 271] on p "One strategy for creating color harmony is by picking colors directly opposite …" at bounding box center [437, 271] width 377 height 10
click at [550, 272] on p "One strategy for creating color harmony is by picking colors directly opposite …" at bounding box center [437, 271] width 377 height 10
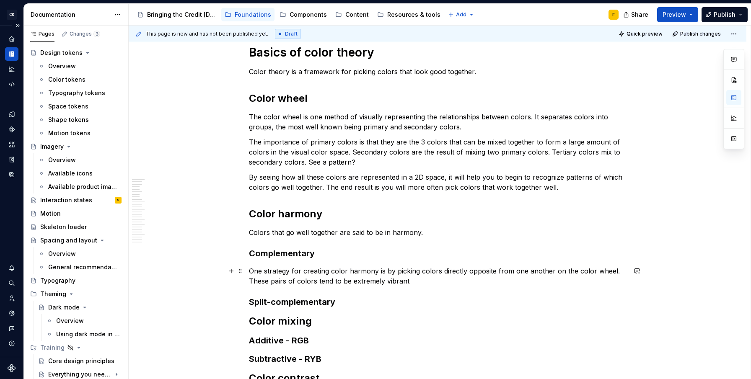
click at [396, 281] on p "One strategy for creating color harmony is by picking colors directly opposite …" at bounding box center [437, 276] width 377 height 20
type textarea "*"
